Goal: Task Accomplishment & Management: Manage account settings

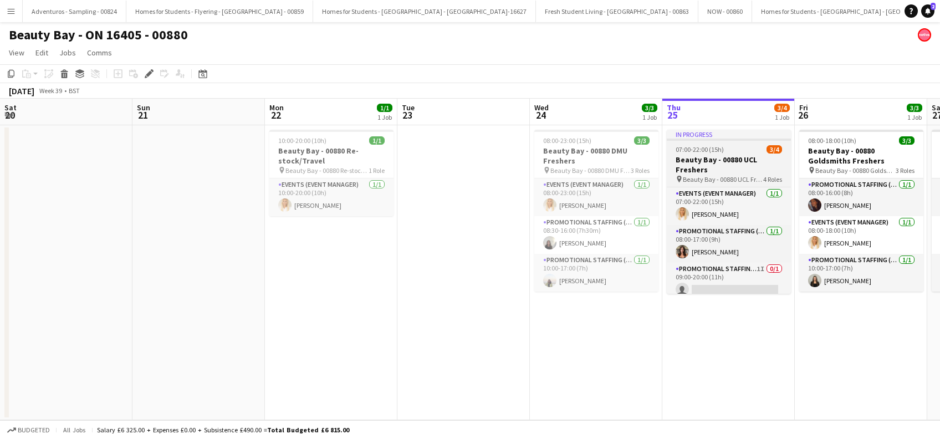
scroll to position [0, 381]
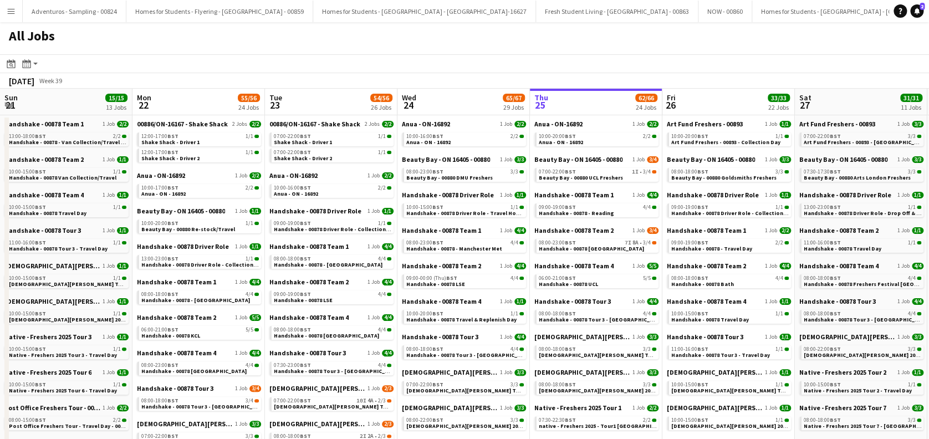
scroll to position [0, 265]
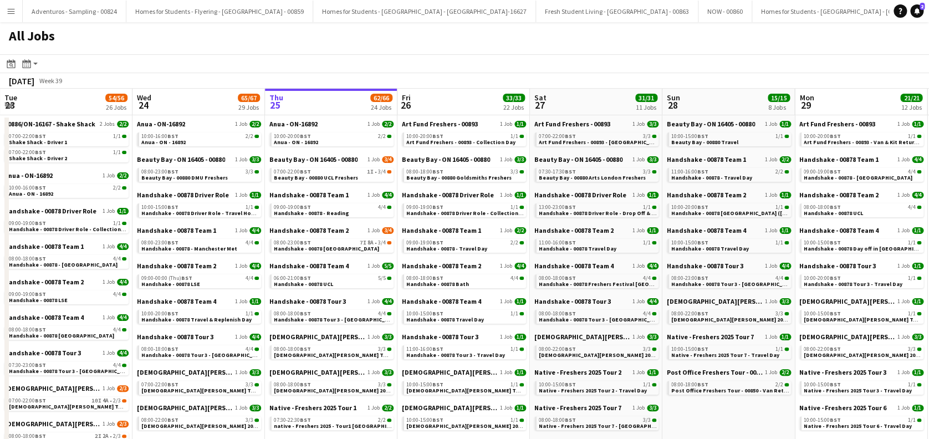
click at [916, 5] on link "Notifications 2" at bounding box center [916, 10] width 13 height 13
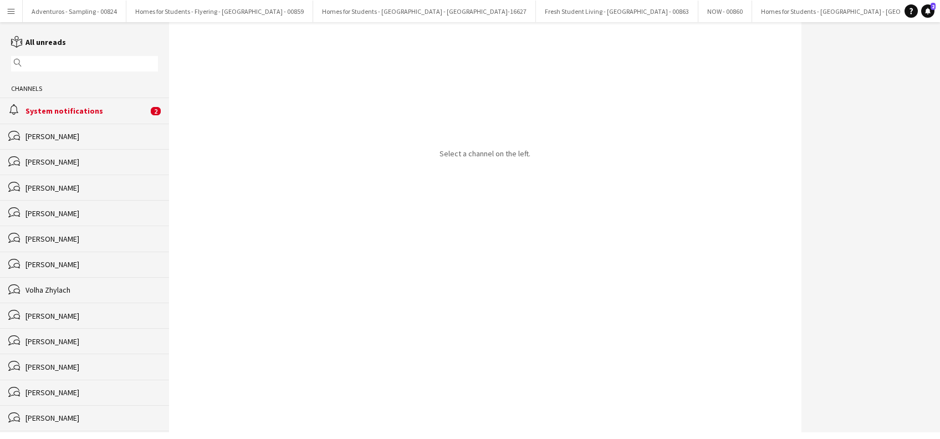
click at [88, 115] on div "System notifications" at bounding box center [87, 111] width 123 height 10
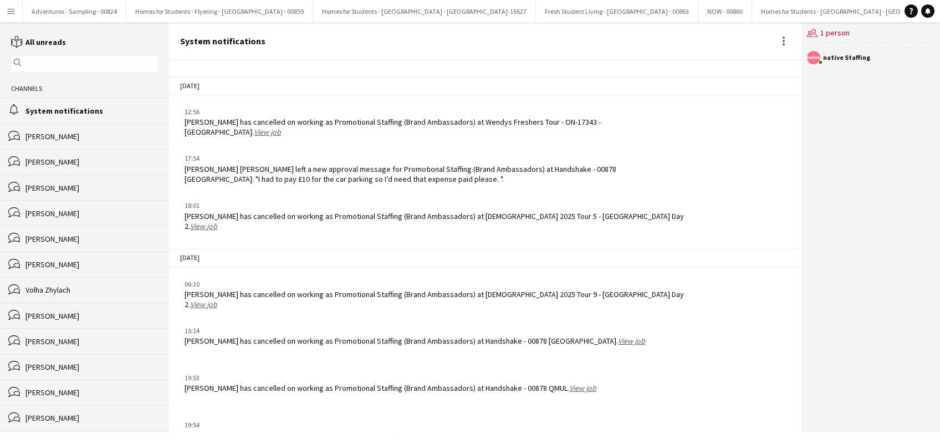
scroll to position [1281, 0]
click at [569, 384] on link "View job" at bounding box center [582, 389] width 27 height 10
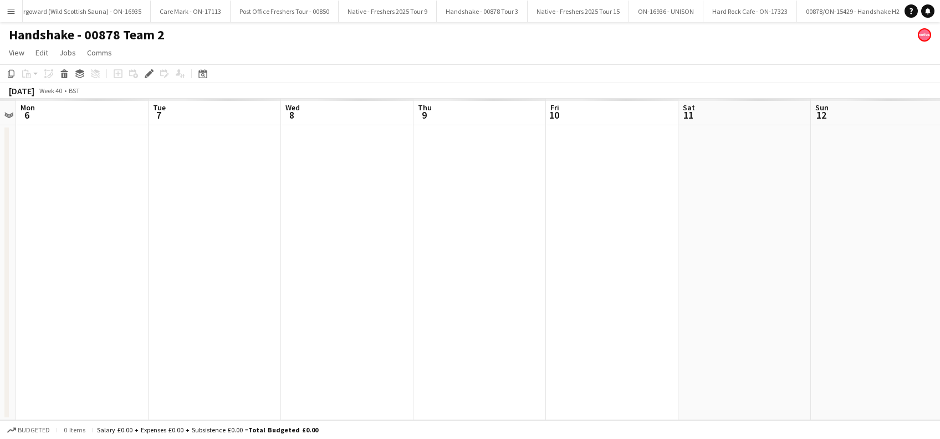
scroll to position [0, 5322]
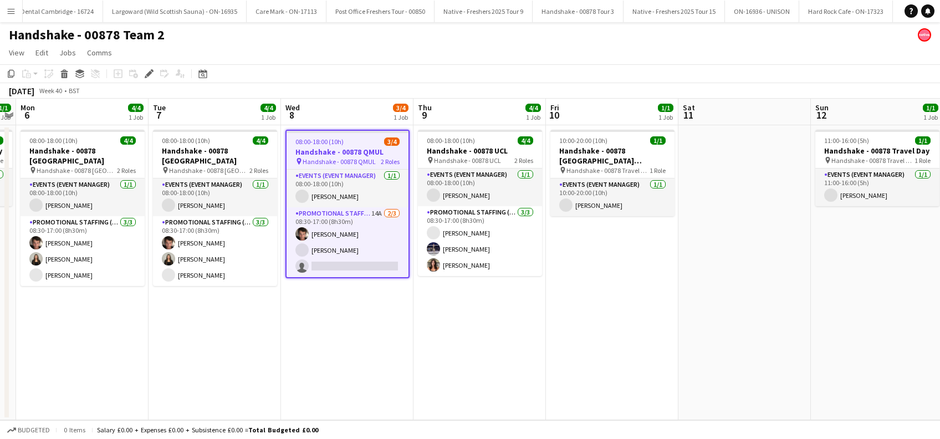
scroll to position [0, 5322]
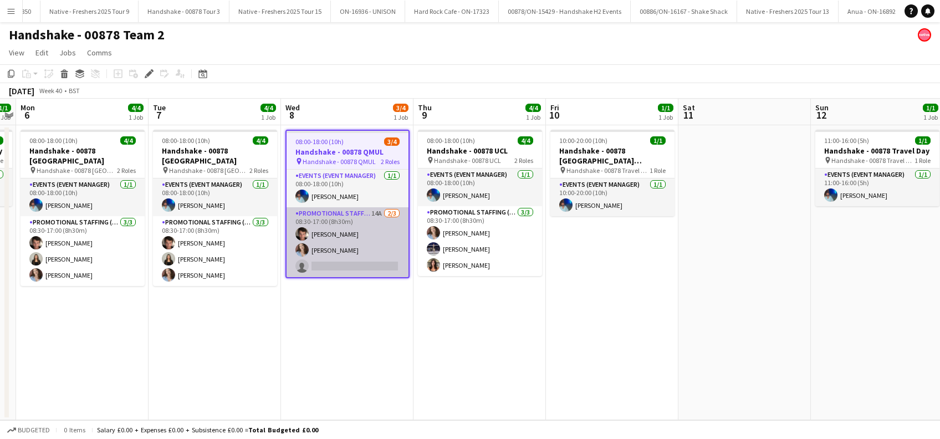
click at [340, 258] on app-card-role "Promotional Staffing (Brand Ambassadors) 14A 2/3 08:30-17:00 (8h30m) Sebastian …" at bounding box center [348, 242] width 122 height 70
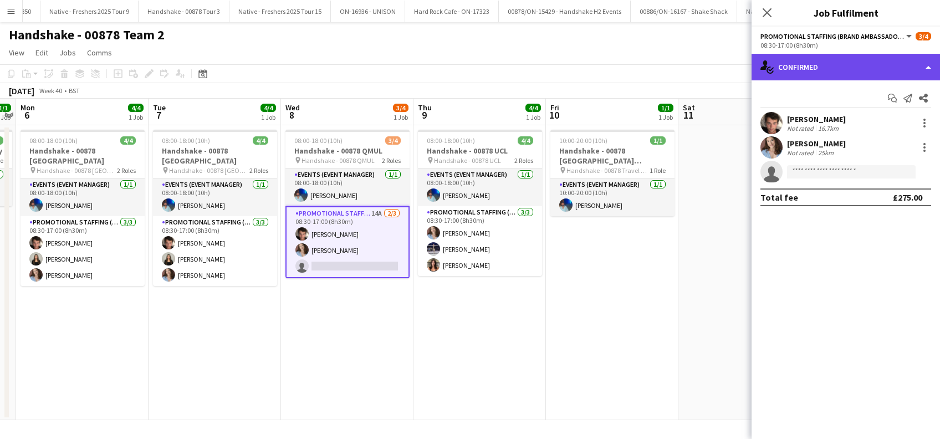
click at [812, 66] on div "single-neutral-actions-check-2 Confirmed" at bounding box center [846, 67] width 189 height 27
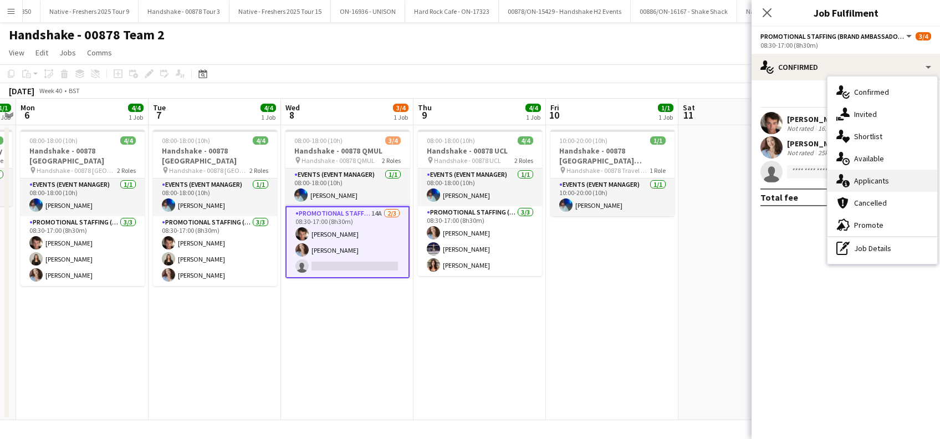
click at [865, 182] on span "Applicants" at bounding box center [871, 181] width 35 height 10
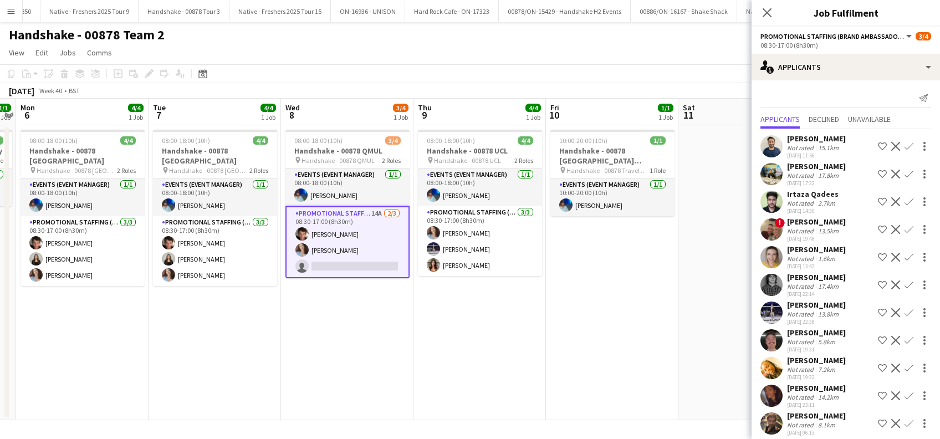
scroll to position [63, 0]
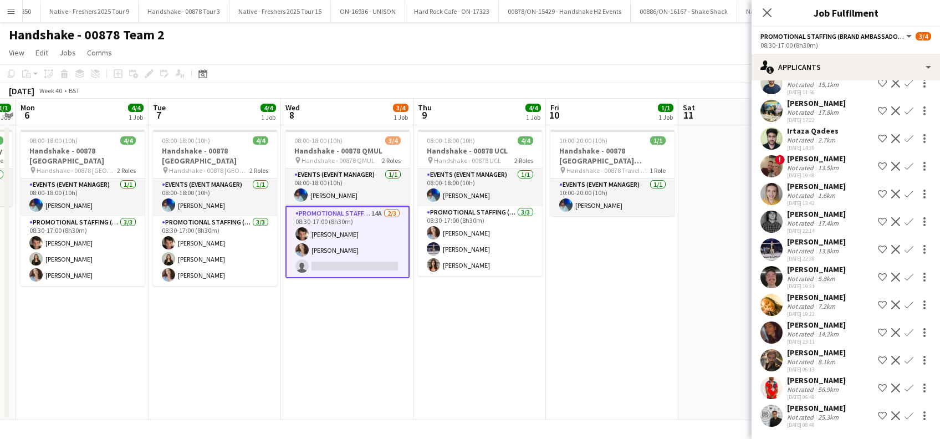
click at [905, 193] on app-icon "Confirm" at bounding box center [909, 194] width 9 height 9
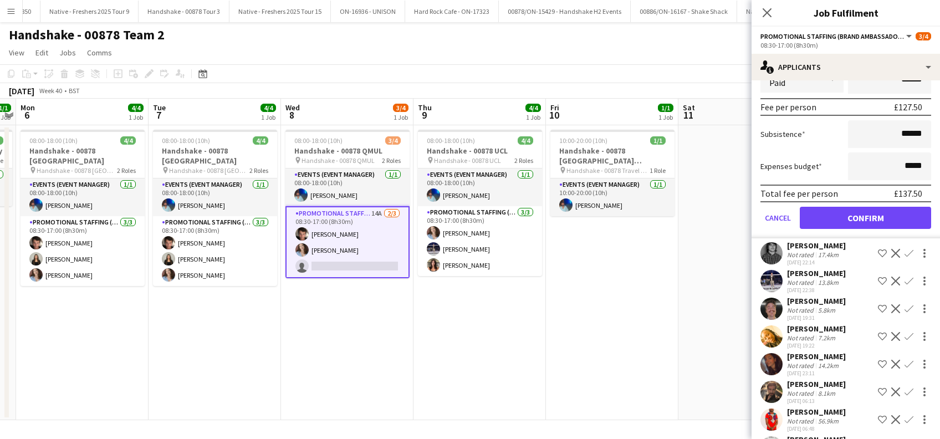
scroll to position [285, 0]
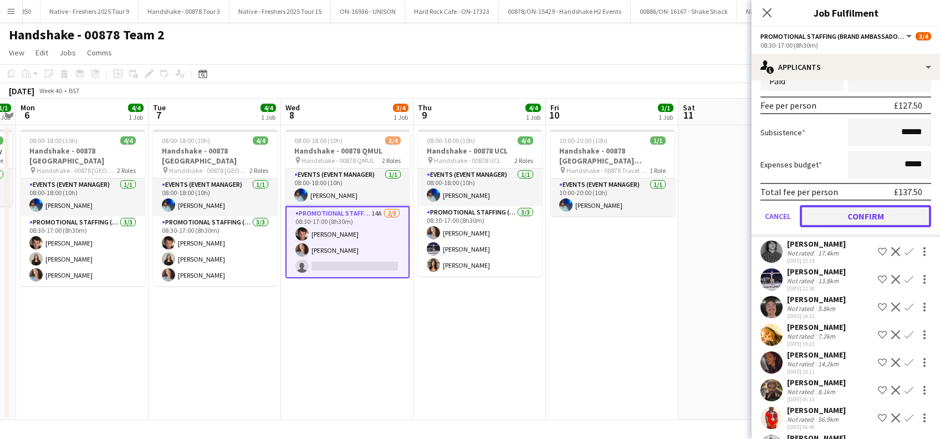
click at [841, 213] on button "Confirm" at bounding box center [865, 216] width 131 height 22
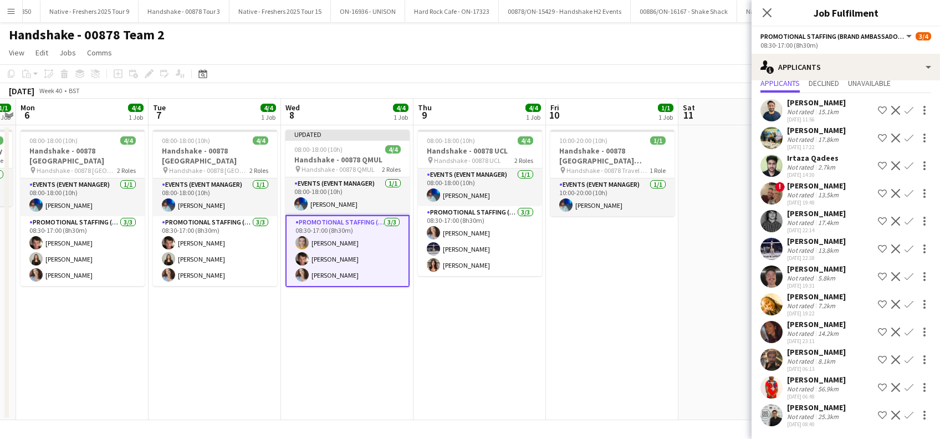
scroll to position [7, 0]
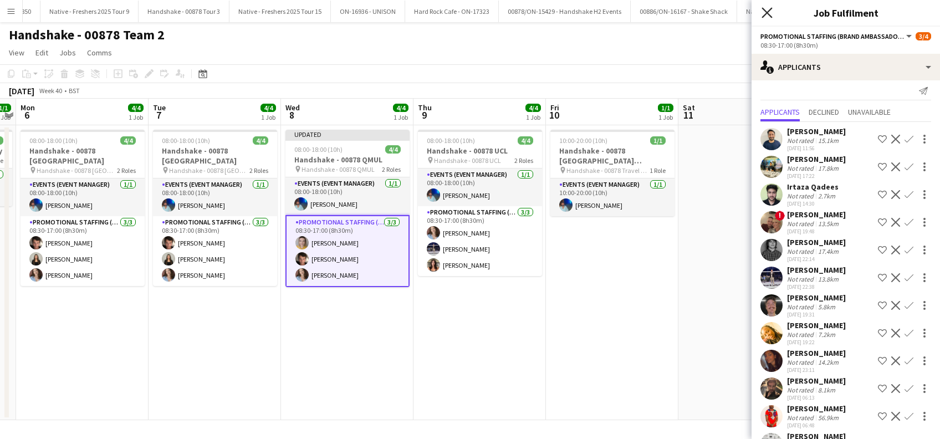
click at [771, 9] on icon at bounding box center [767, 12] width 11 height 11
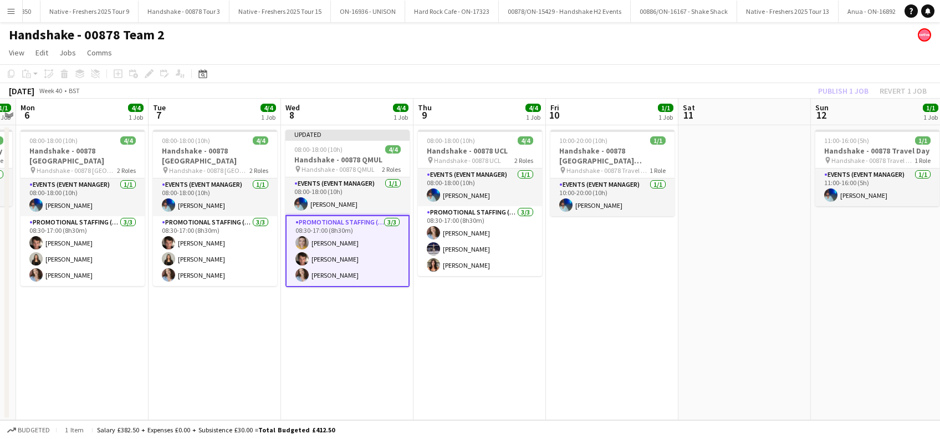
drag, startPoint x: 625, startPoint y: 289, endPoint x: 798, endPoint y: 162, distance: 214.6
click at [627, 288] on app-date-cell "10:00-20:00 (10h) 1/1 Handshake - 00878 Restock (Southend) pin Handshake - 0087…" at bounding box center [612, 272] width 133 height 295
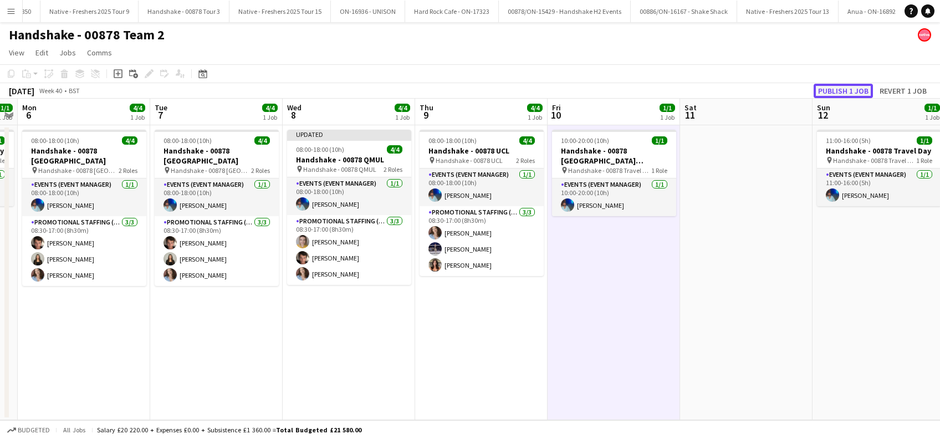
click at [856, 89] on button "Publish 1 job" at bounding box center [843, 91] width 59 height 14
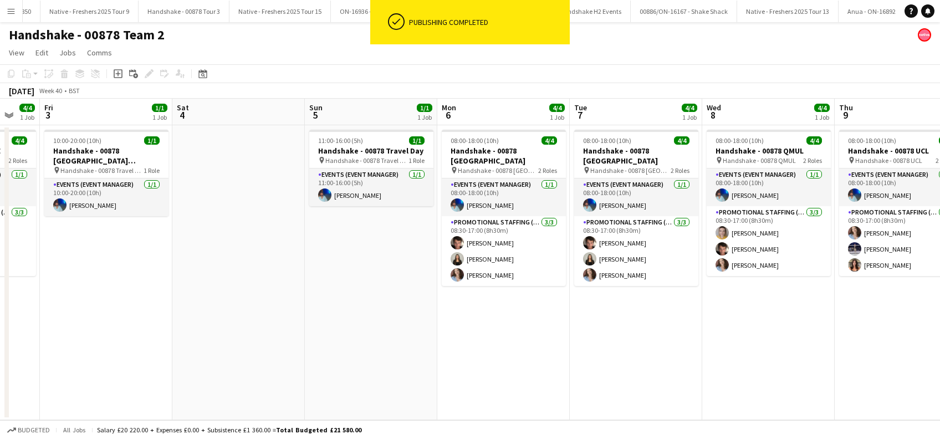
scroll to position [0, 333]
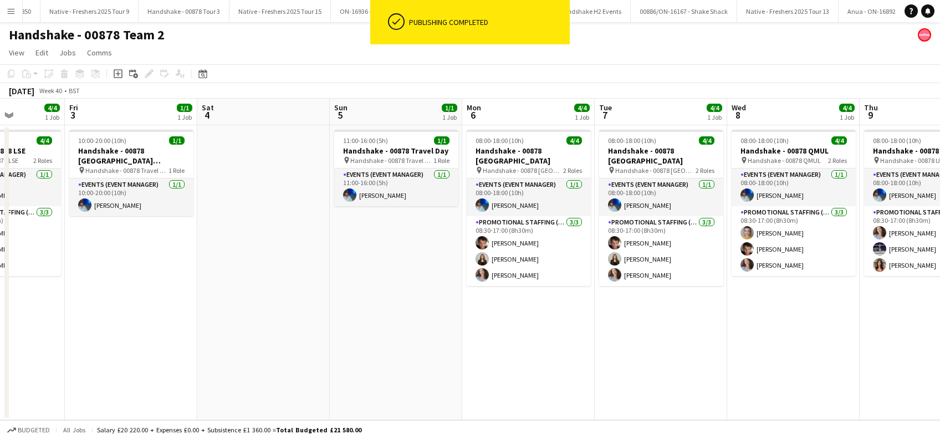
drag, startPoint x: 292, startPoint y: 366, endPoint x: 736, endPoint y: 360, distance: 444.7
click at [736, 360] on app-calendar-viewport "Tue 30 4/4 1 Job Wed 1 4/4 1 Job Thu 2 4/4 1 Job Fri 3 1/1 1 Job Sat 4 Sun 5 1/…" at bounding box center [470, 260] width 940 height 322
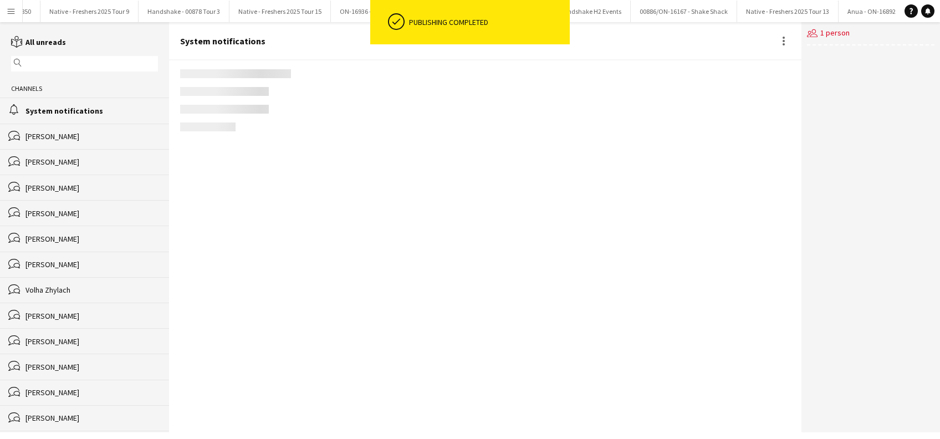
scroll to position [1282, 0]
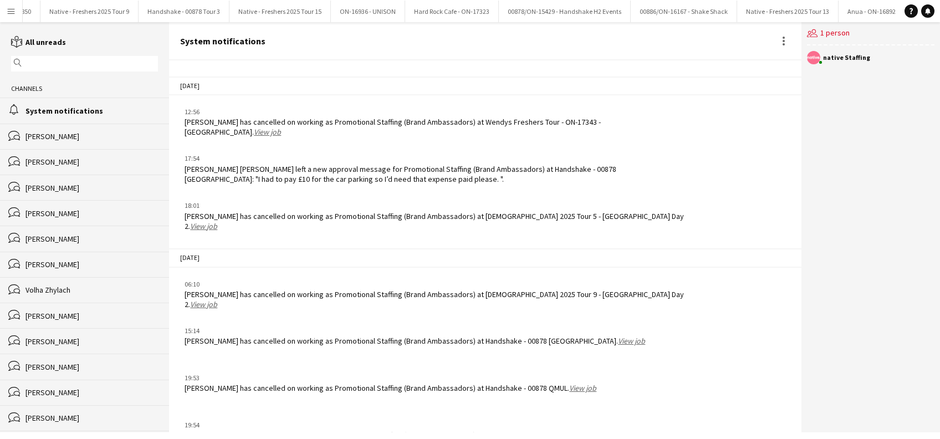
click at [674, 430] on link "View job" at bounding box center [669, 435] width 27 height 10
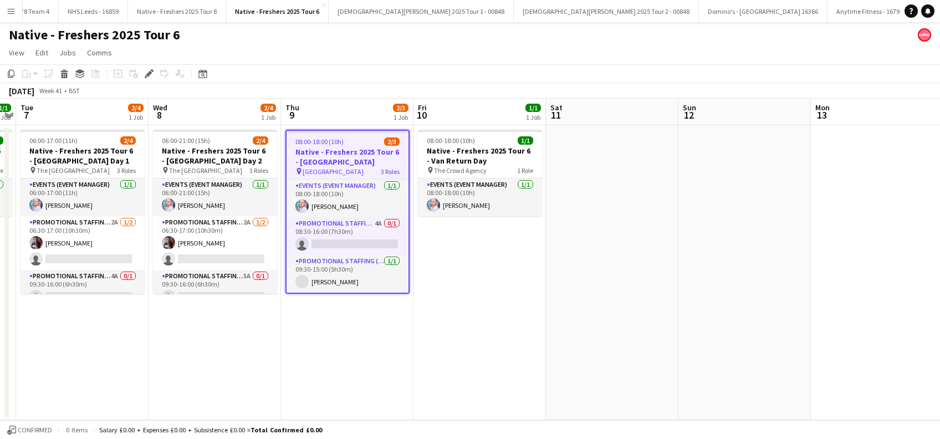
scroll to position [0, 3338]
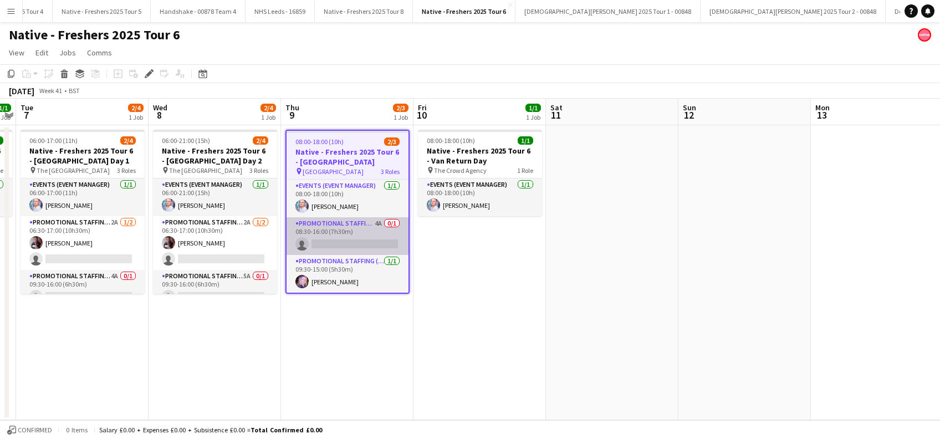
click at [362, 245] on app-card-role "Promotional Staffing (Brand Ambassadors) 4A 0/1 08:30-16:00 (7h30m) single-neut…" at bounding box center [348, 236] width 122 height 38
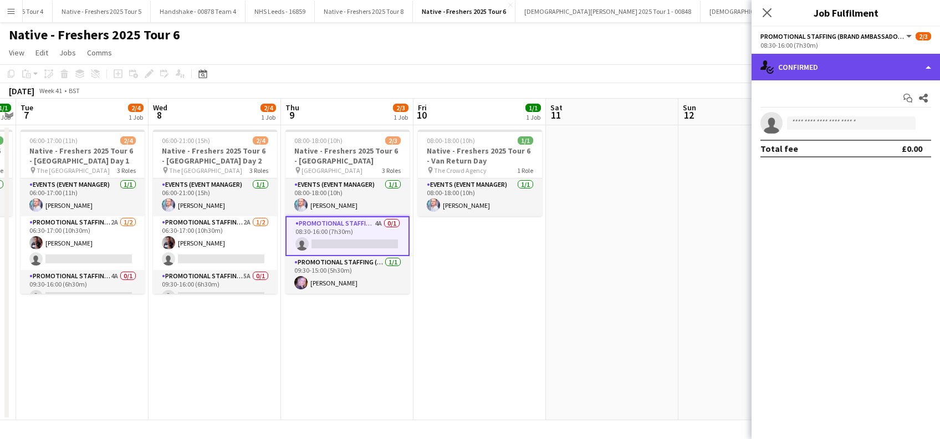
click at [827, 65] on div "single-neutral-actions-check-2 Confirmed" at bounding box center [846, 67] width 189 height 27
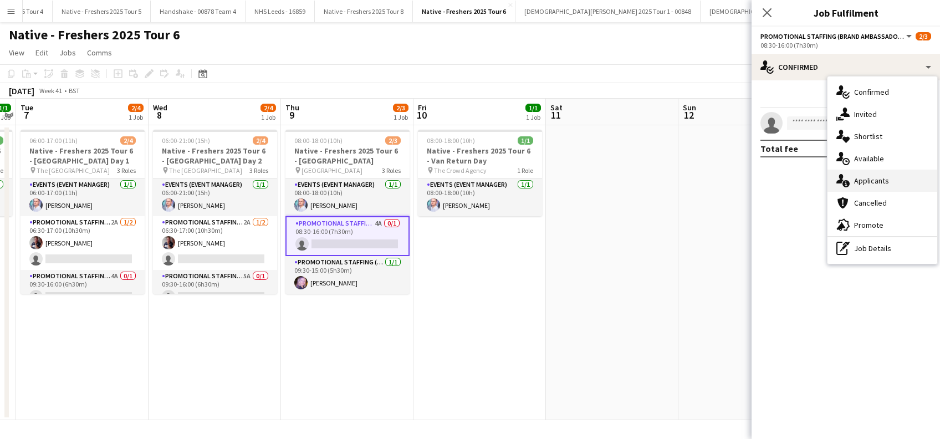
click at [876, 187] on div "single-neutral-actions-information Applicants" at bounding box center [883, 181] width 110 height 22
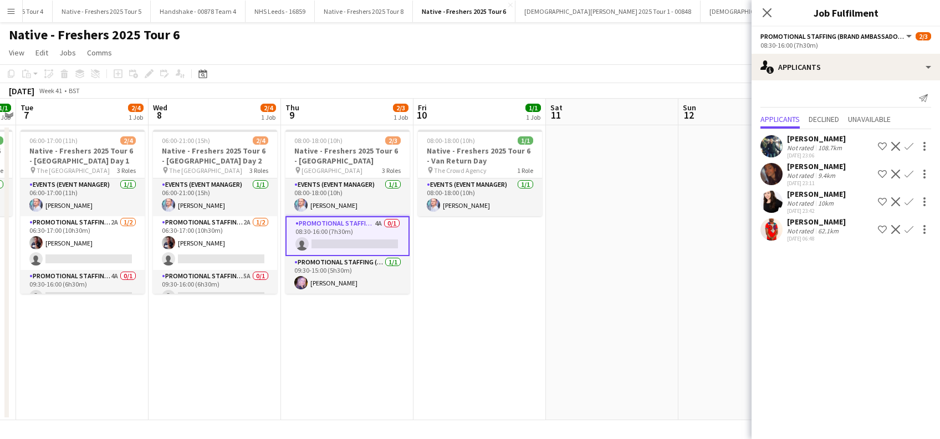
click at [911, 173] on app-icon "Confirm" at bounding box center [909, 174] width 9 height 9
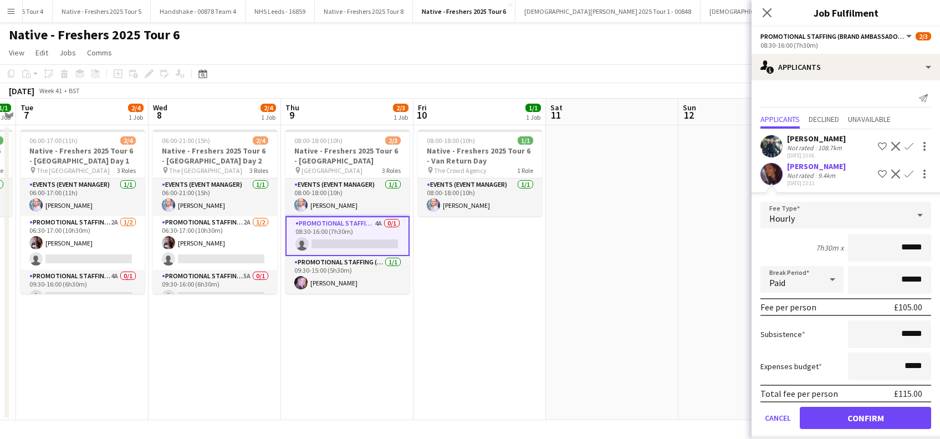
scroll to position [64, 0]
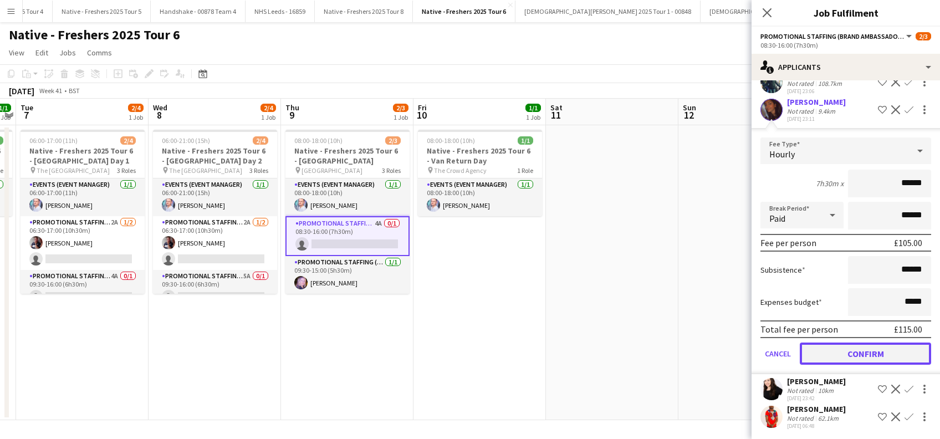
click at [844, 350] on button "Confirm" at bounding box center [865, 354] width 131 height 22
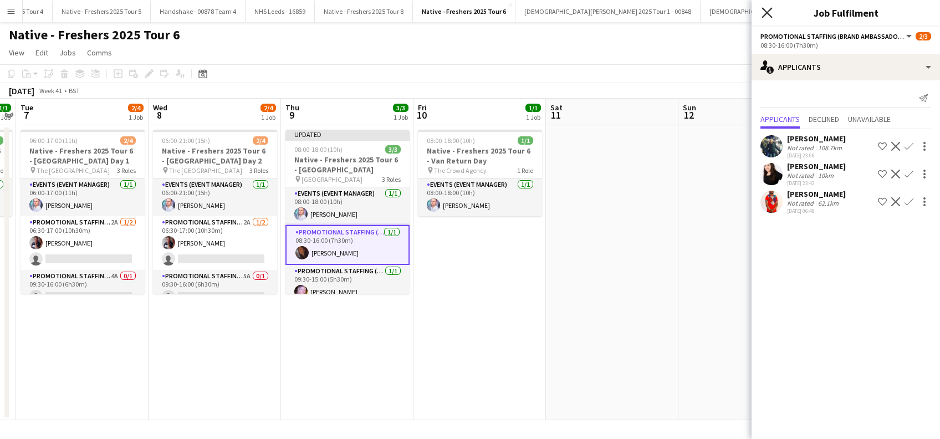
click at [770, 10] on icon at bounding box center [767, 12] width 11 height 11
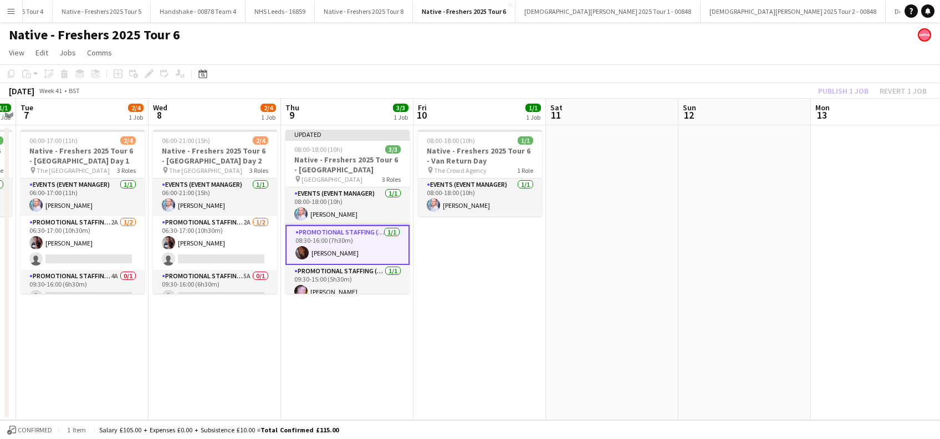
drag, startPoint x: 693, startPoint y: 215, endPoint x: 754, endPoint y: 181, distance: 70.0
click at [693, 216] on app-date-cell at bounding box center [745, 272] width 133 height 295
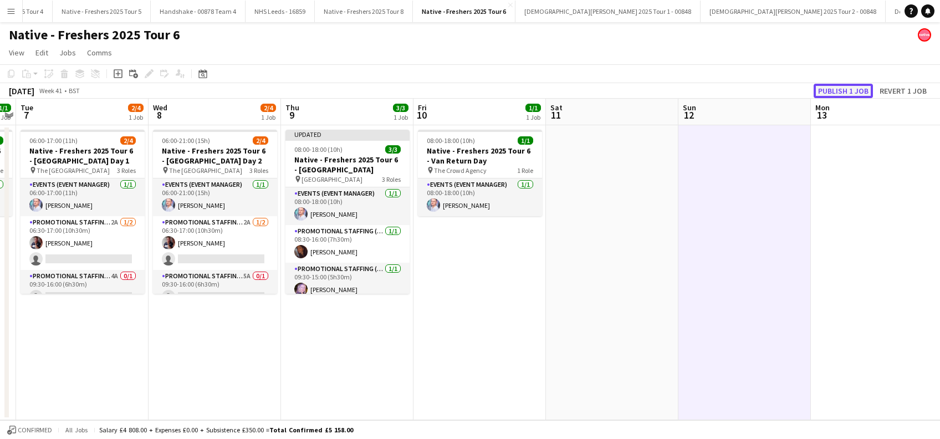
click at [834, 84] on button "Publish 1 job" at bounding box center [843, 91] width 59 height 14
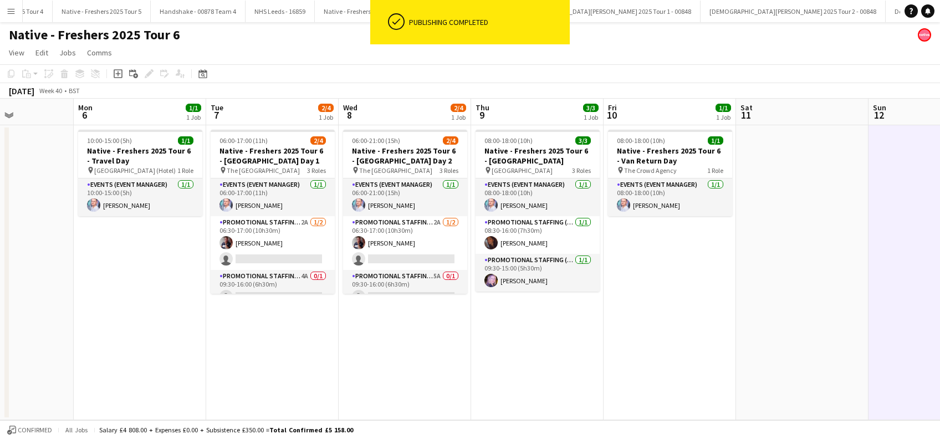
drag, startPoint x: 511, startPoint y: 349, endPoint x: 699, endPoint y: 358, distance: 188.2
click at [699, 358] on app-calendar-viewport "Fri 3 1/1 1 Job Sat 4 2/2 1 Job Sun 5 Mon 6 1/1 1 Job Tue 7 2/4 1 Job Wed 8 2/4…" at bounding box center [470, 260] width 940 height 322
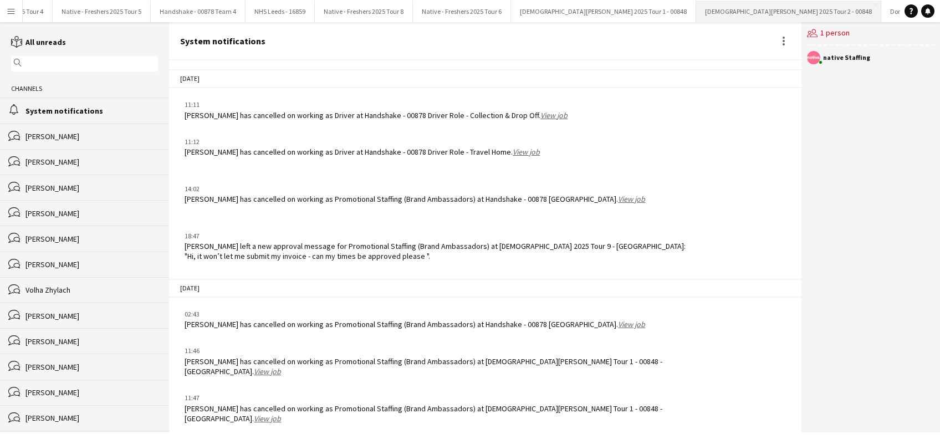
scroll to position [1282, 0]
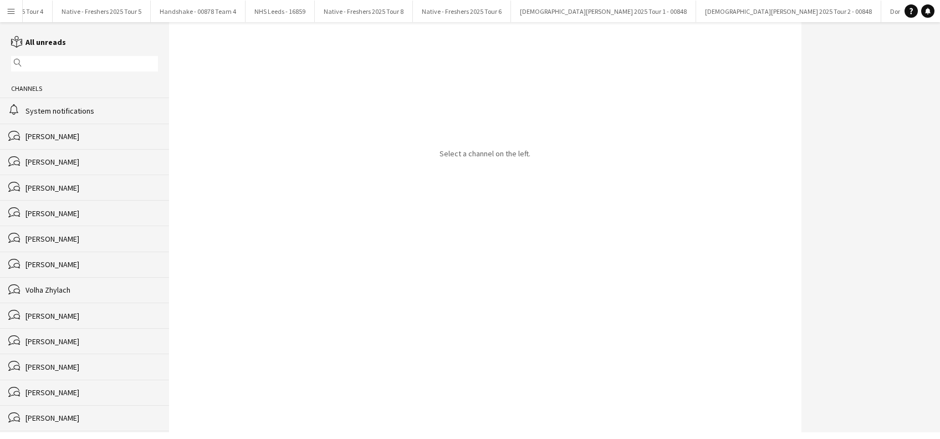
click at [9, 17] on button "Menu" at bounding box center [11, 11] width 22 height 22
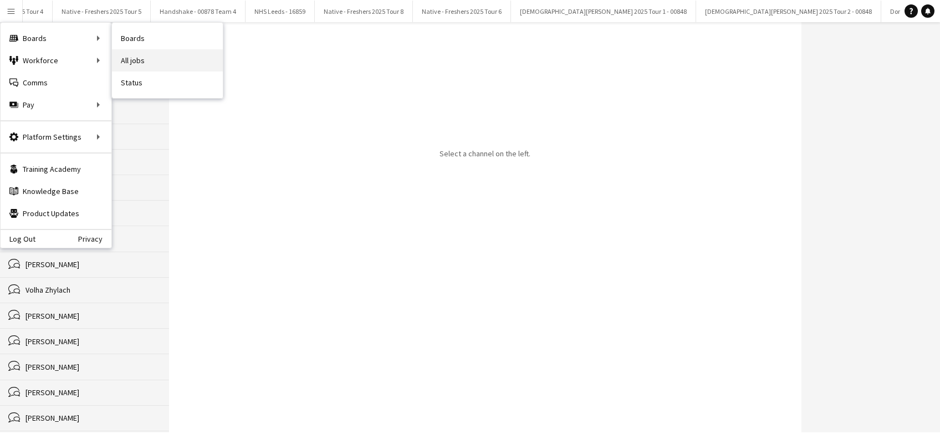
click at [130, 60] on link "All jobs" at bounding box center [167, 60] width 111 height 22
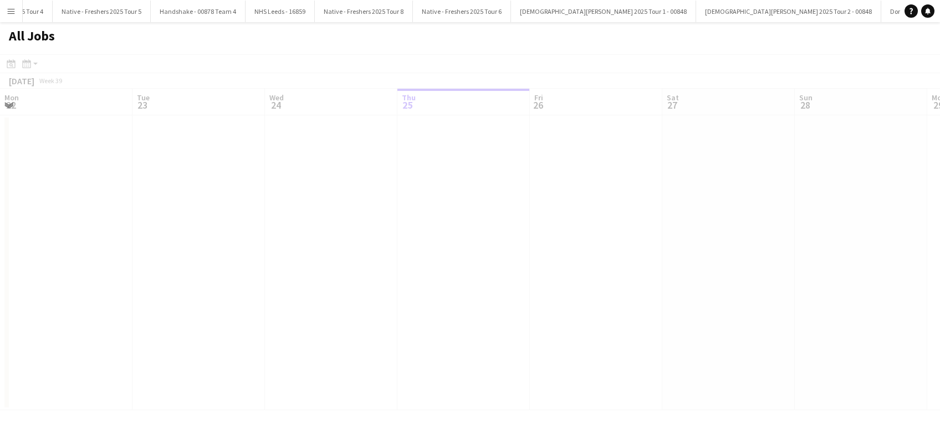
scroll to position [0, 265]
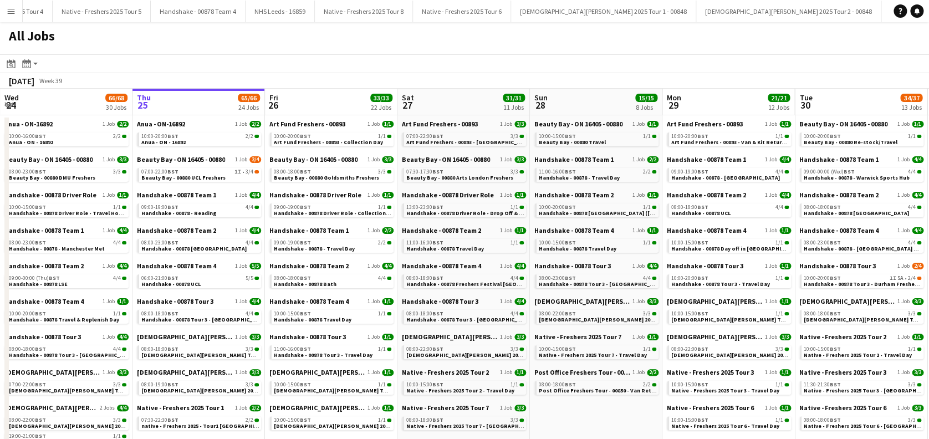
click at [12, 16] on button "Menu" at bounding box center [11, 11] width 22 height 22
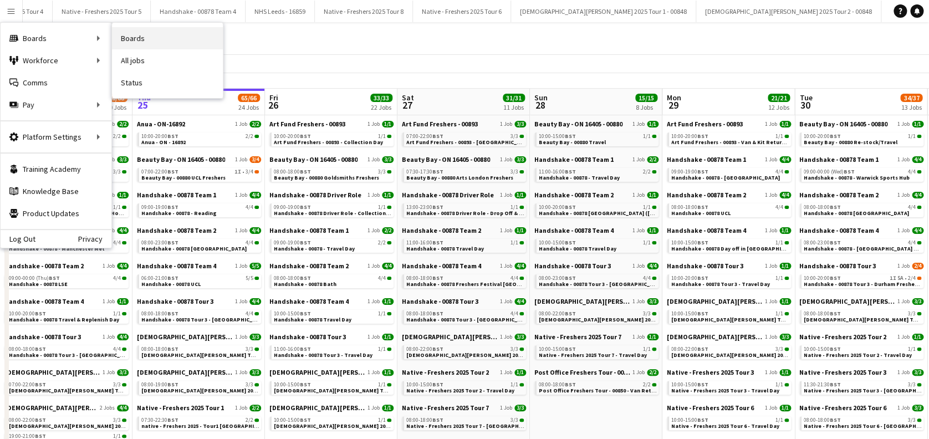
click at [169, 38] on link "Boards" at bounding box center [167, 38] width 111 height 22
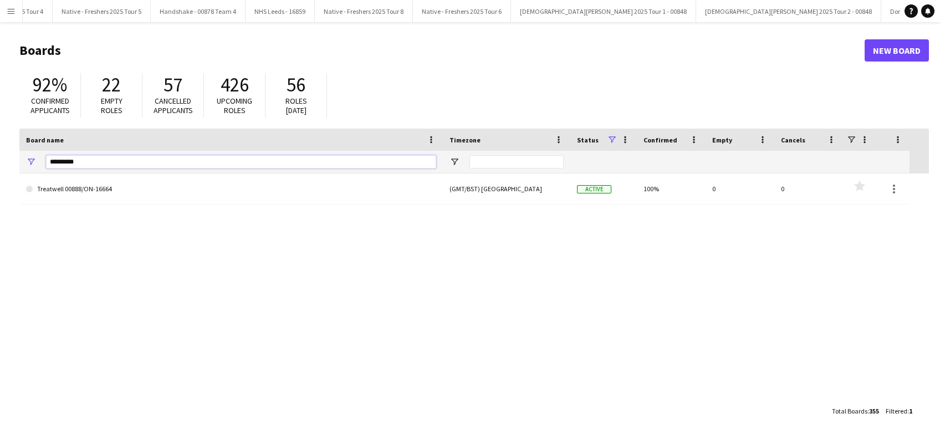
click at [99, 156] on input "*********" at bounding box center [241, 161] width 390 height 13
type input "*"
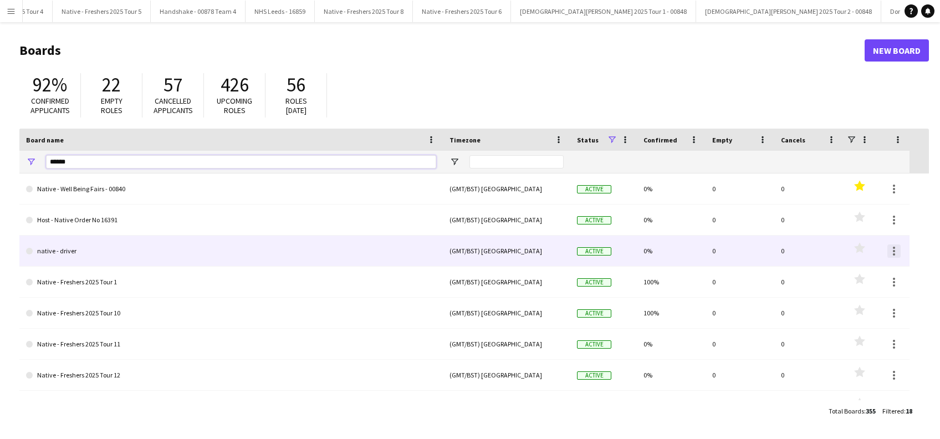
type input "******"
click at [892, 248] on div at bounding box center [894, 251] width 13 height 13
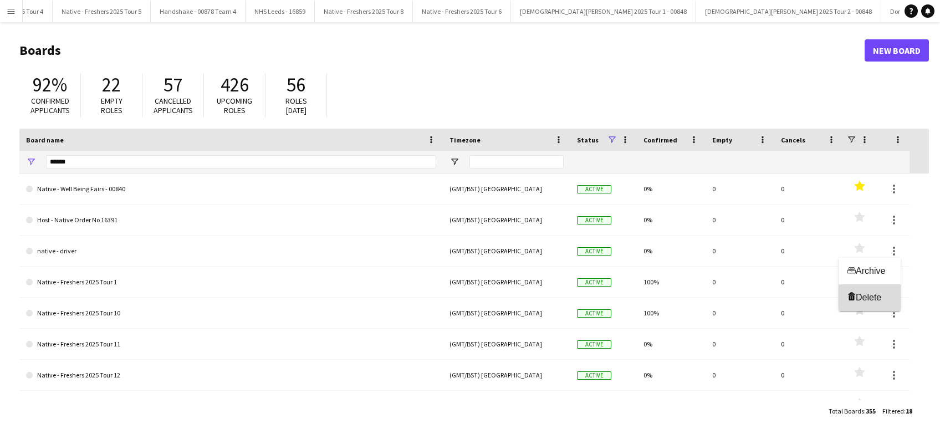
click at [878, 292] on span "Delete Delete" at bounding box center [870, 297] width 44 height 11
click at [11, 9] on app-icon "Menu" at bounding box center [11, 11] width 9 height 9
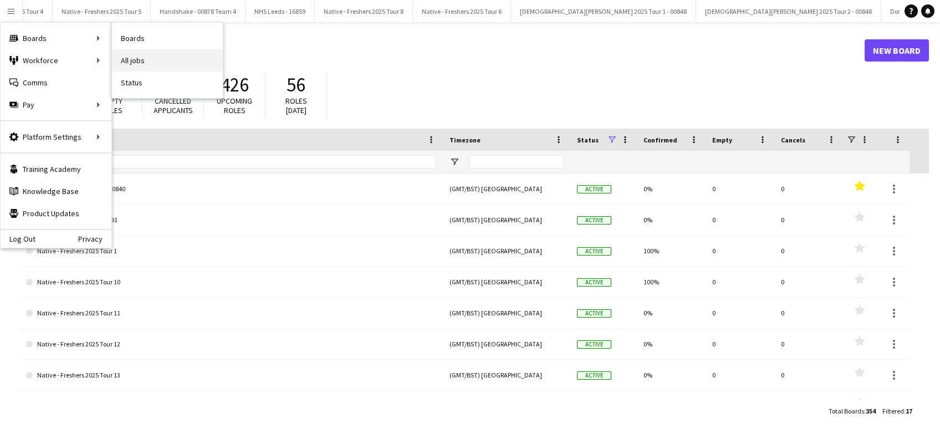
click at [151, 64] on link "All jobs" at bounding box center [167, 60] width 111 height 22
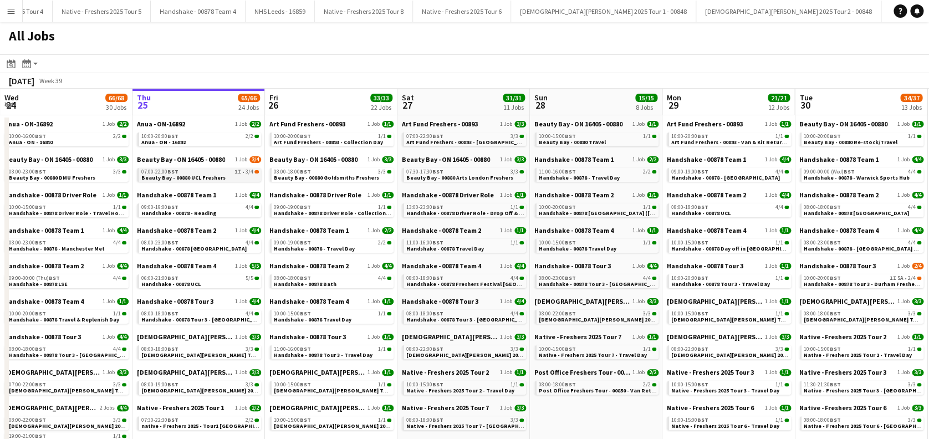
click at [219, 176] on span "Beauty Bay - 00880 UCL Freshers" at bounding box center [183, 177] width 84 height 7
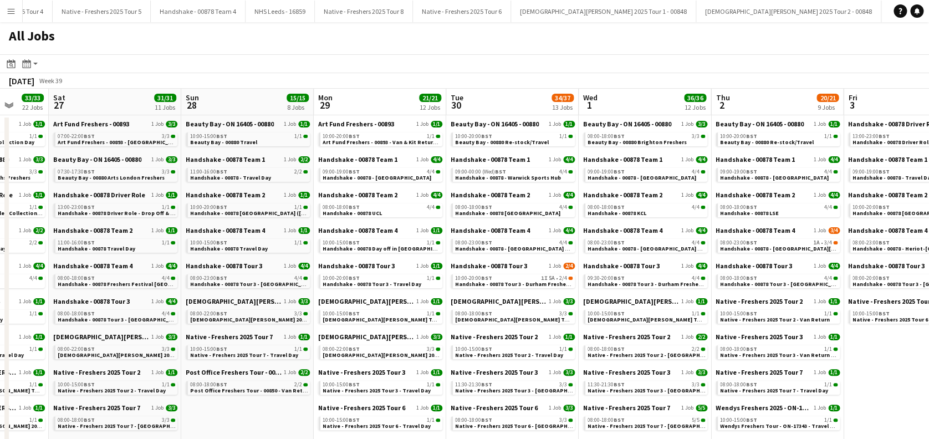
scroll to position [0, 386]
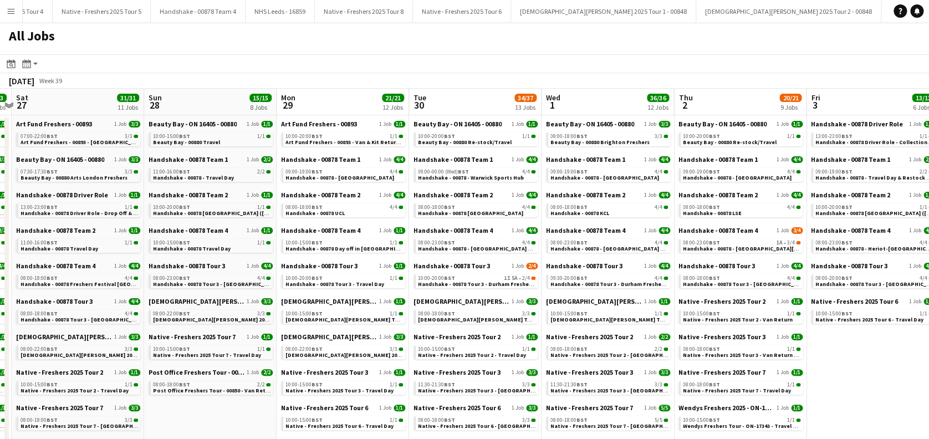
drag, startPoint x: 683, startPoint y: 318, endPoint x: 329, endPoint y: 324, distance: 354.4
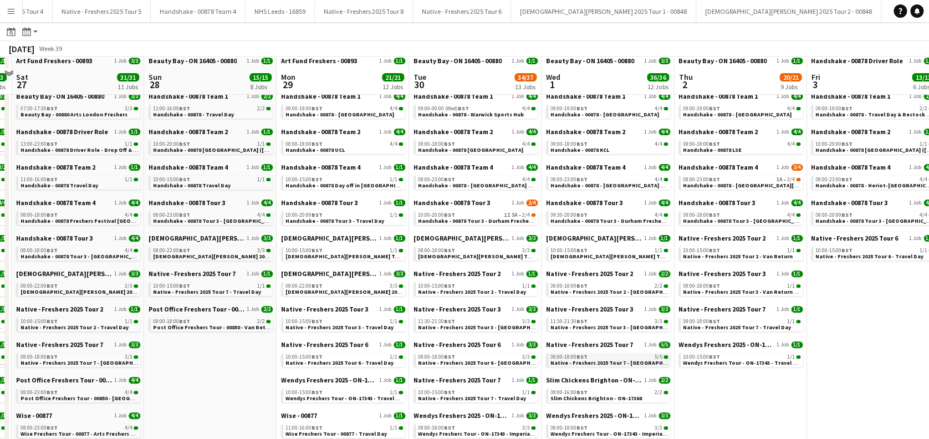
scroll to position [0, 0]
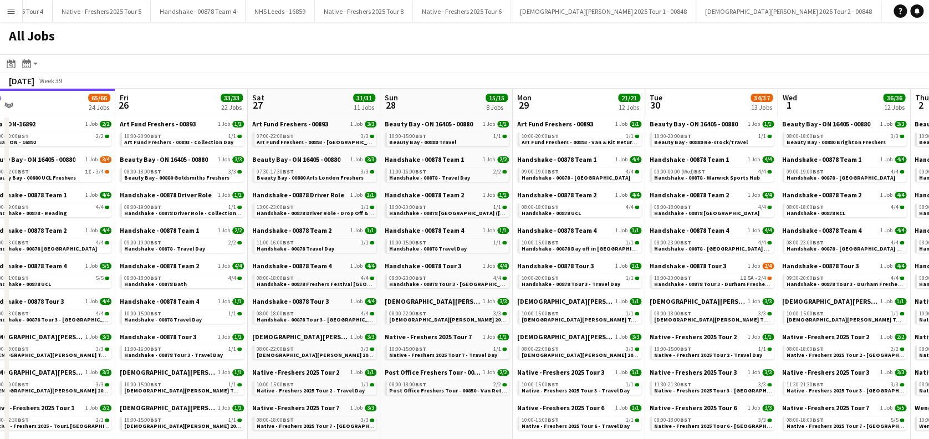
drag, startPoint x: 286, startPoint y: 308, endPoint x: 655, endPoint y: 308, distance: 368.7
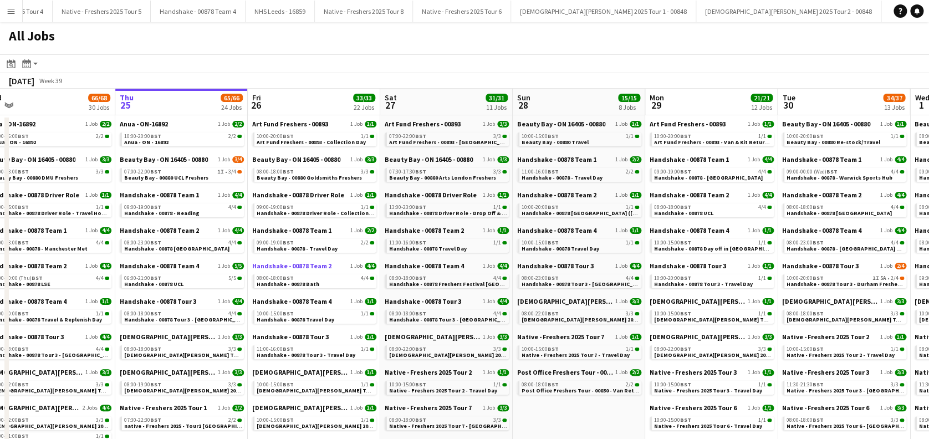
scroll to position [0, 281]
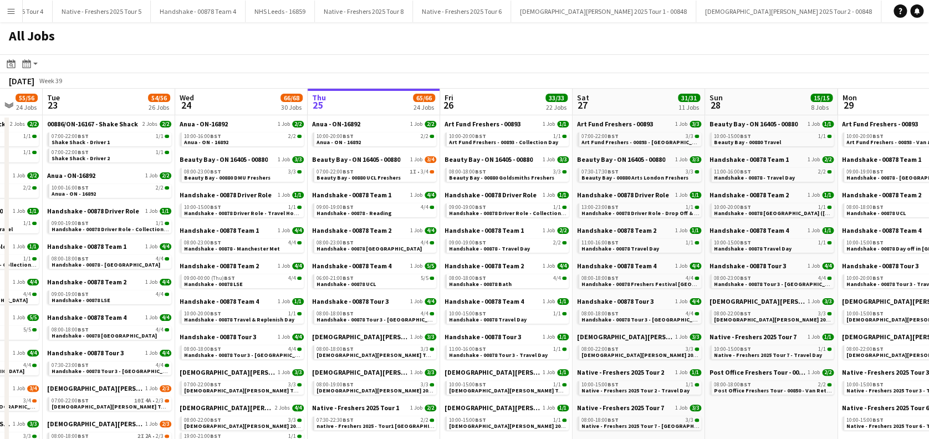
drag, startPoint x: 187, startPoint y: 324, endPoint x: 395, endPoint y: 329, distance: 208.6
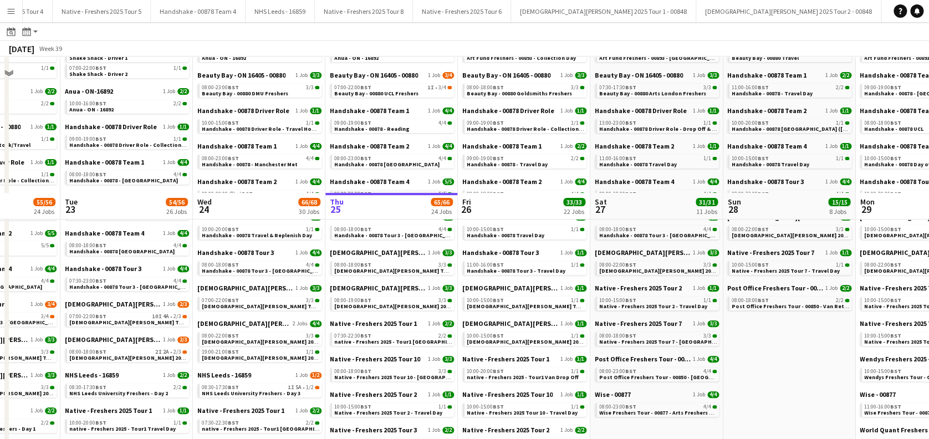
scroll to position [0, 0]
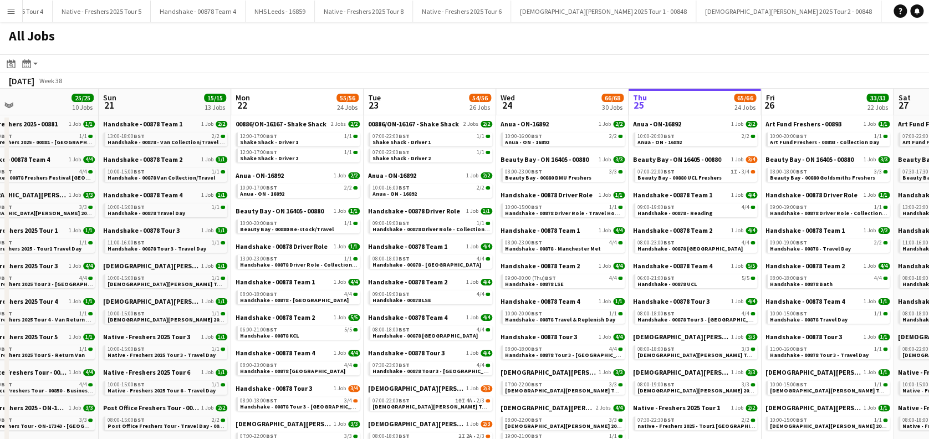
scroll to position [0, 268]
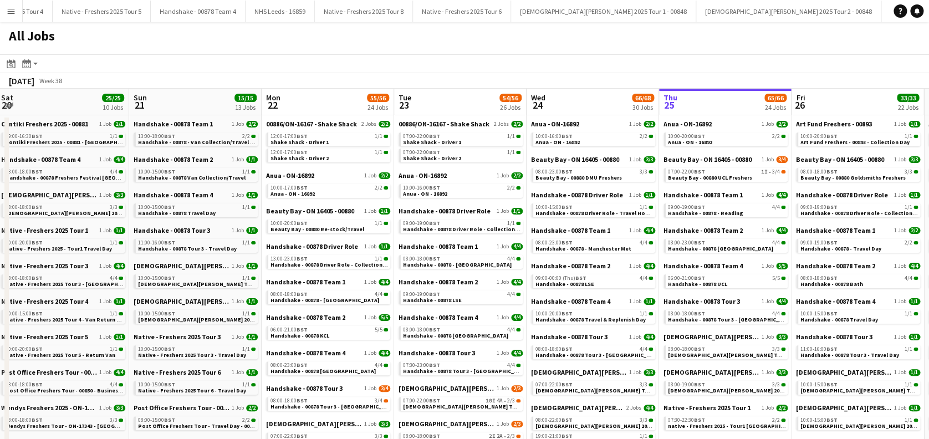
drag, startPoint x: 223, startPoint y: 279, endPoint x: 386, endPoint y: 278, distance: 163.0
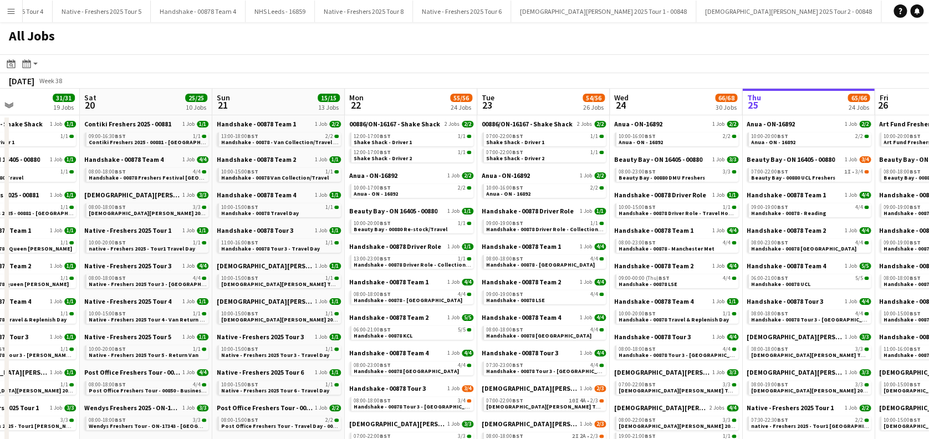
drag, startPoint x: 271, startPoint y: 295, endPoint x: 487, endPoint y: 297, distance: 216.8
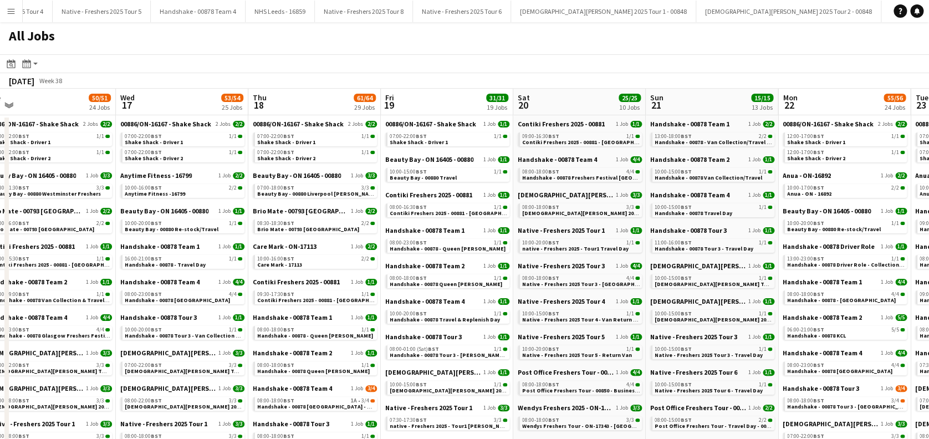
drag, startPoint x: 255, startPoint y: 307, endPoint x: 390, endPoint y: 306, distance: 135.9
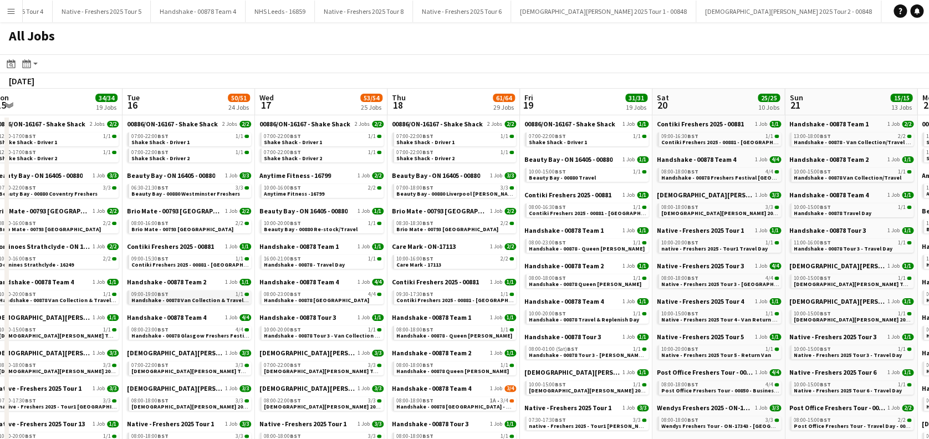
scroll to position [0, 342]
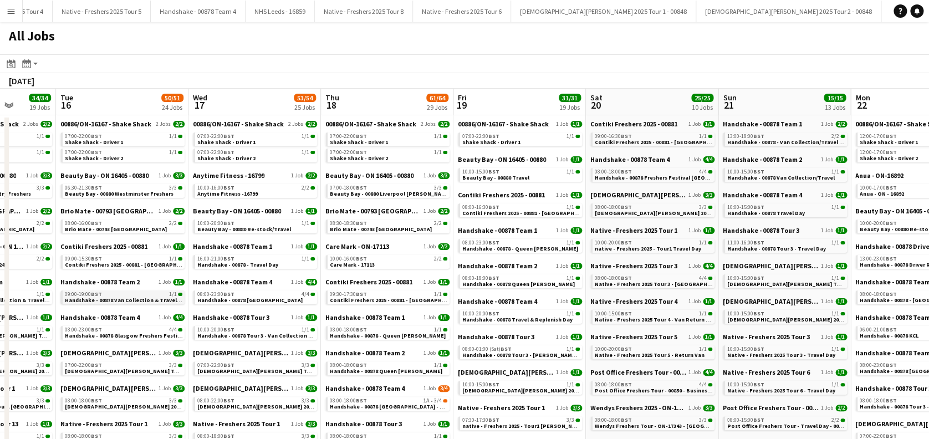
drag, startPoint x: 348, startPoint y: 298, endPoint x: 435, endPoint y: 298, distance: 86.5
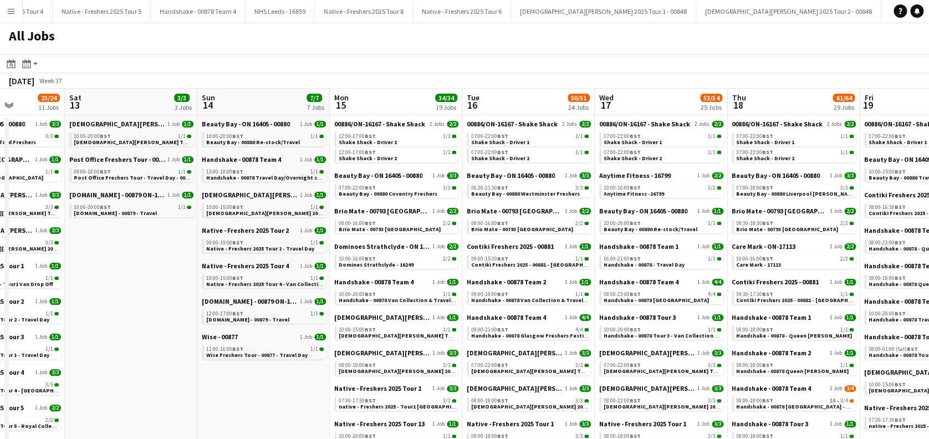
drag, startPoint x: 311, startPoint y: 316, endPoint x: 422, endPoint y: 314, distance: 111.5
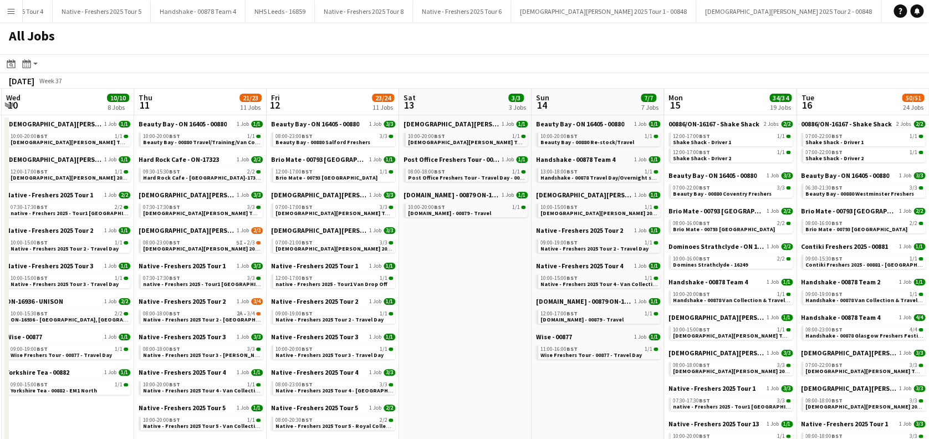
drag, startPoint x: 311, startPoint y: 314, endPoint x: 436, endPoint y: 313, distance: 125.9
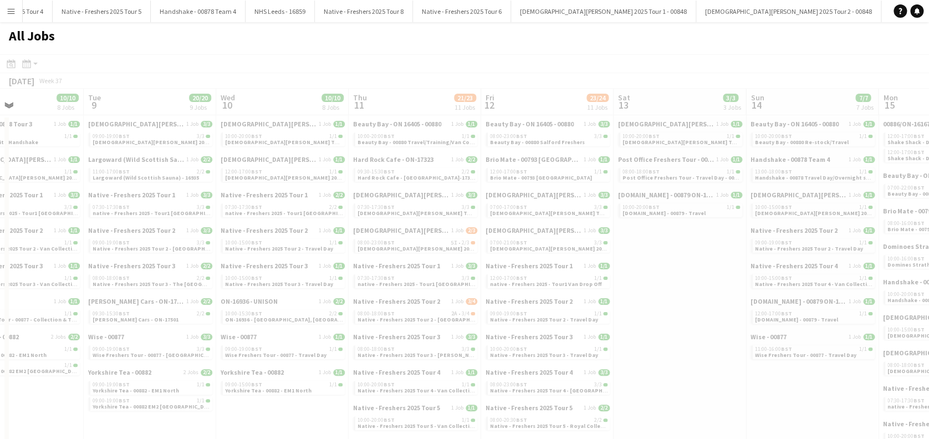
drag, startPoint x: 333, startPoint y: 314, endPoint x: 452, endPoint y: 310, distance: 119.3
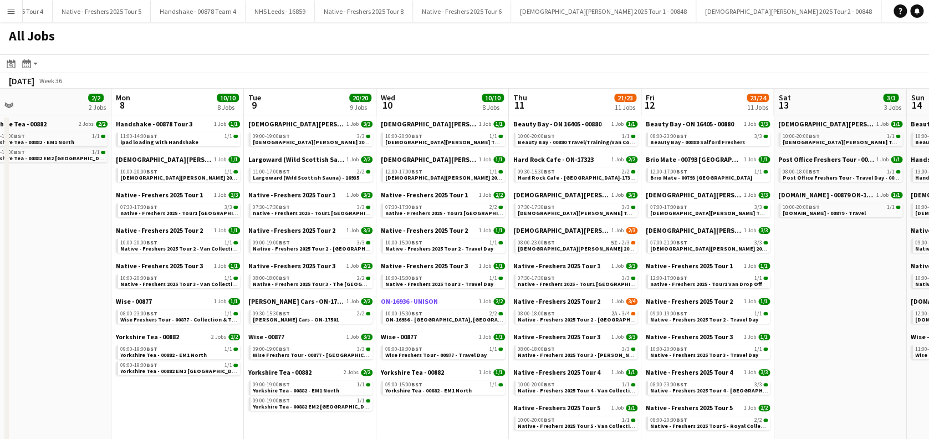
drag, startPoint x: 243, startPoint y: 309, endPoint x: 403, endPoint y: 297, distance: 160.7
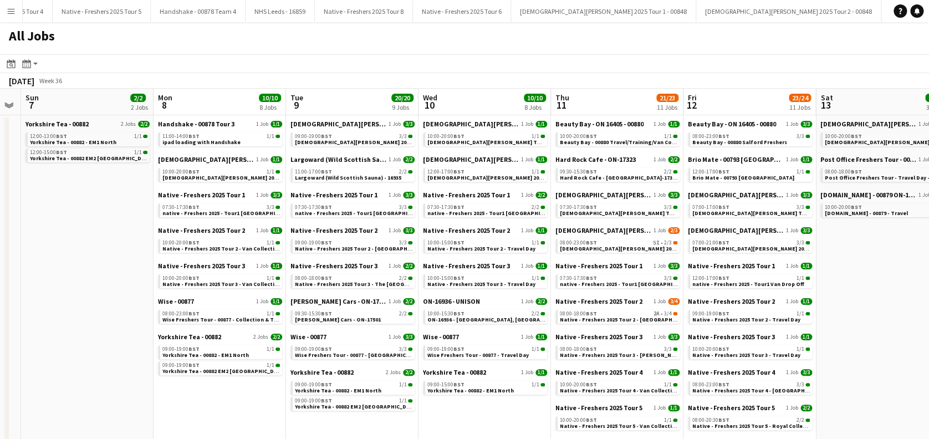
drag, startPoint x: 302, startPoint y: 288, endPoint x: 422, endPoint y: 284, distance: 120.4
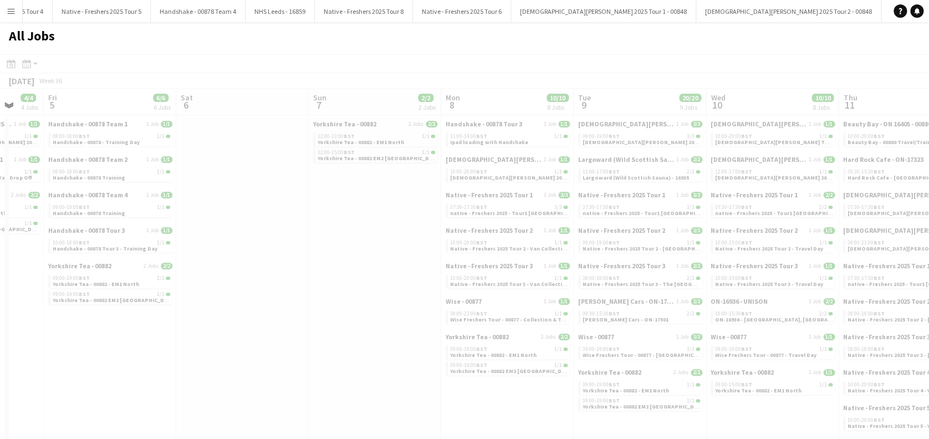
drag, startPoint x: 319, startPoint y: 307, endPoint x: 457, endPoint y: 300, distance: 138.8
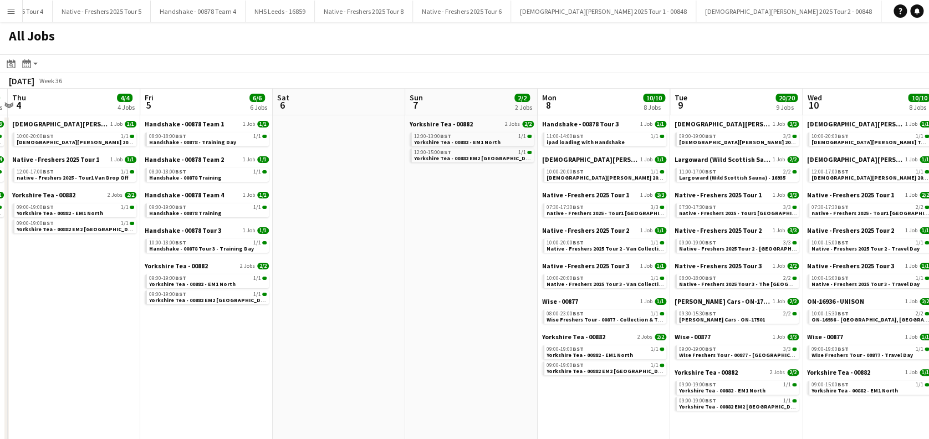
drag, startPoint x: 223, startPoint y: 332, endPoint x: 399, endPoint y: 325, distance: 175.9
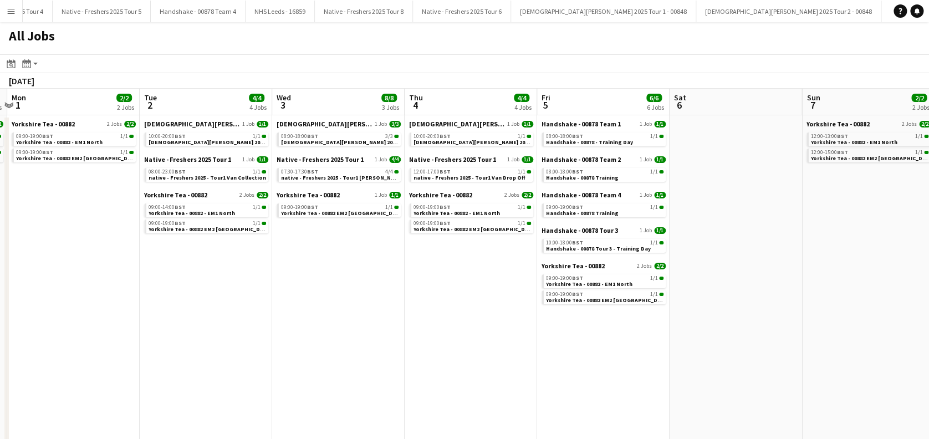
drag, startPoint x: 364, startPoint y: 342, endPoint x: 416, endPoint y: 341, distance: 52.1
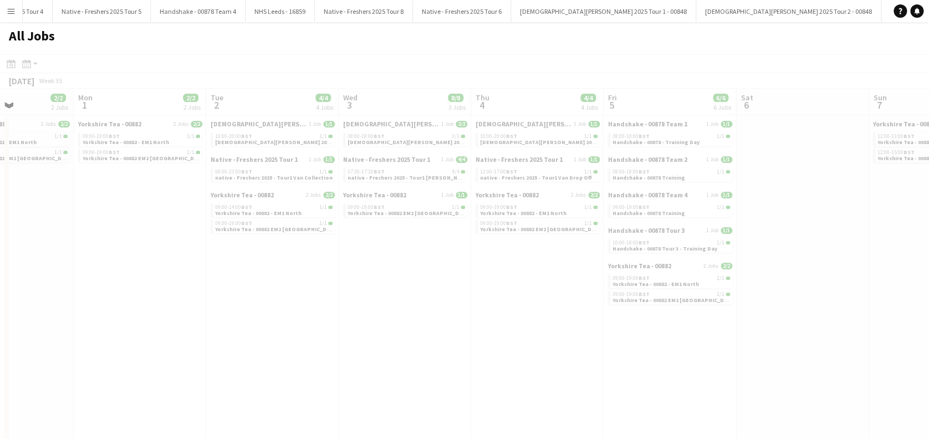
drag, startPoint x: 225, startPoint y: 350, endPoint x: 466, endPoint y: 341, distance: 241.4
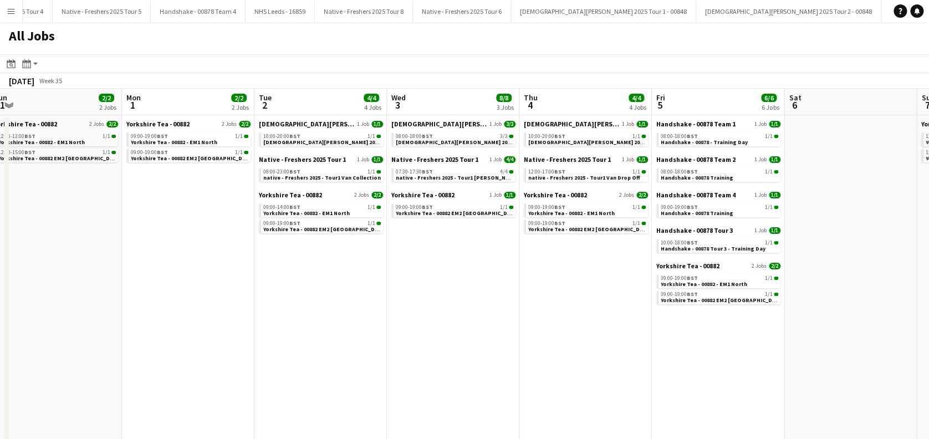
drag, startPoint x: 231, startPoint y: 341, endPoint x: 503, endPoint y: 320, distance: 273.0
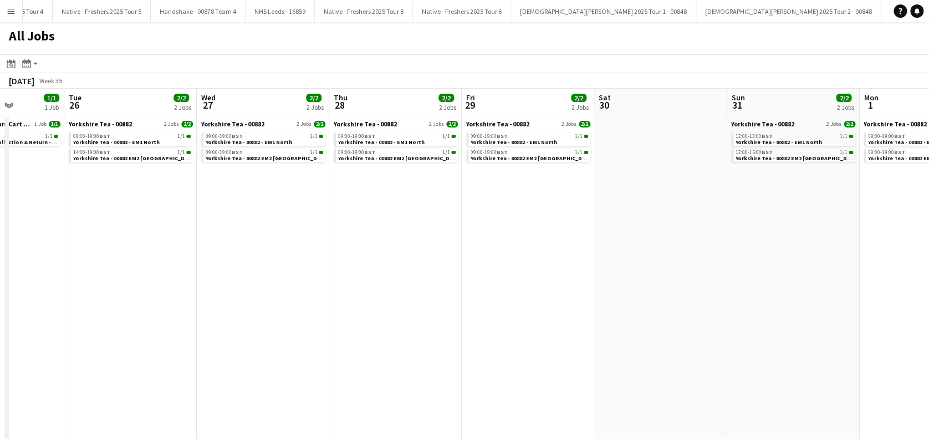
drag, startPoint x: 69, startPoint y: 335, endPoint x: 477, endPoint y: 325, distance: 408.8
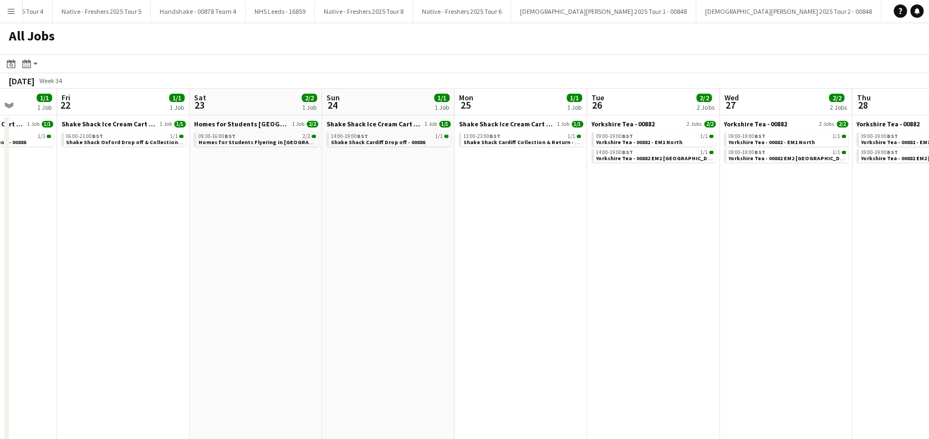
drag, startPoint x: 490, startPoint y: 324, endPoint x: 559, endPoint y: 324, distance: 69.3
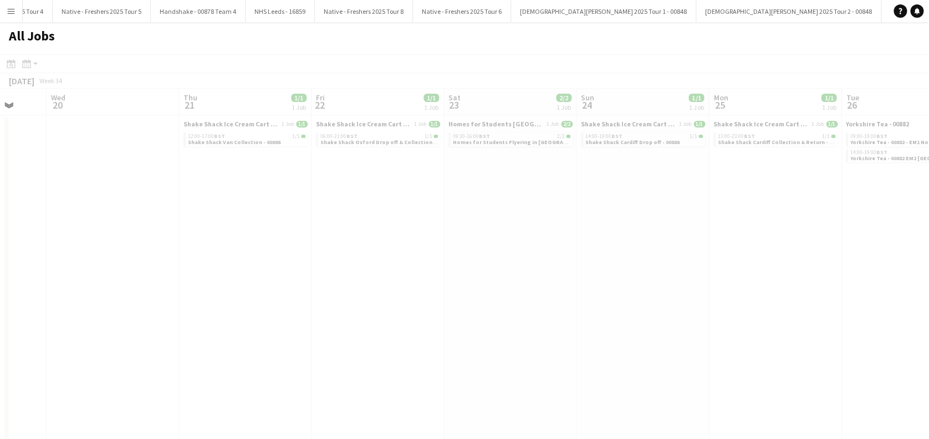
drag, startPoint x: 333, startPoint y: 326, endPoint x: 537, endPoint y: 317, distance: 203.7
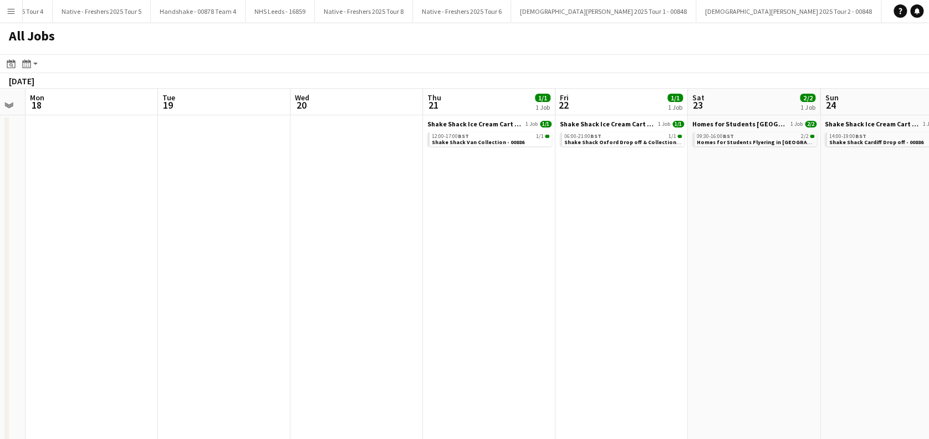
drag, startPoint x: 297, startPoint y: 313, endPoint x: 500, endPoint y: 313, distance: 202.9
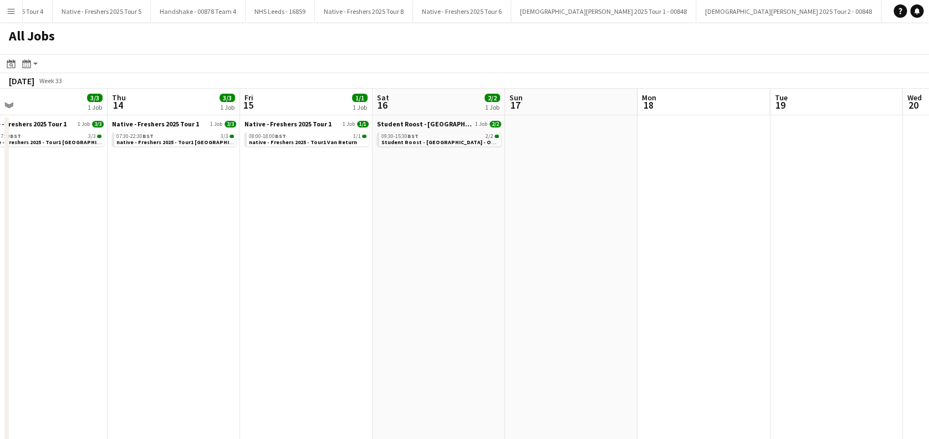
drag, startPoint x: 258, startPoint y: 342, endPoint x: 293, endPoint y: 342, distance: 34.4
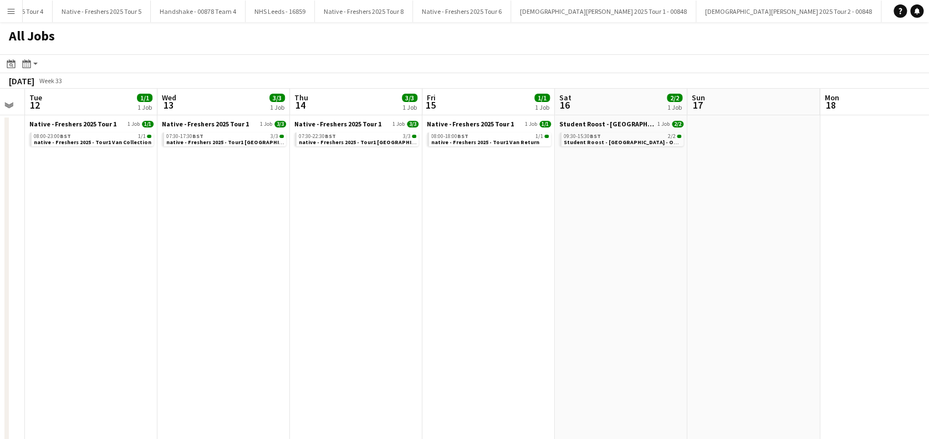
drag, startPoint x: 274, startPoint y: 342, endPoint x: 334, endPoint y: 342, distance: 60.4
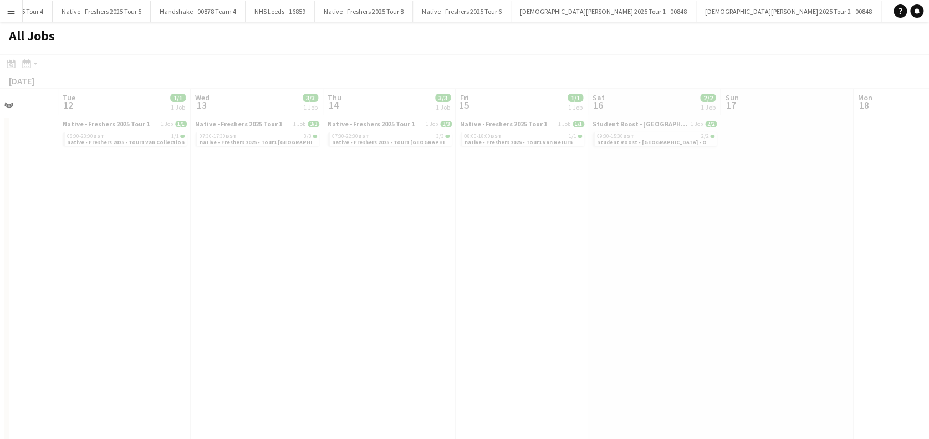
drag, startPoint x: 156, startPoint y: 348, endPoint x: 346, endPoint y: 334, distance: 190.1
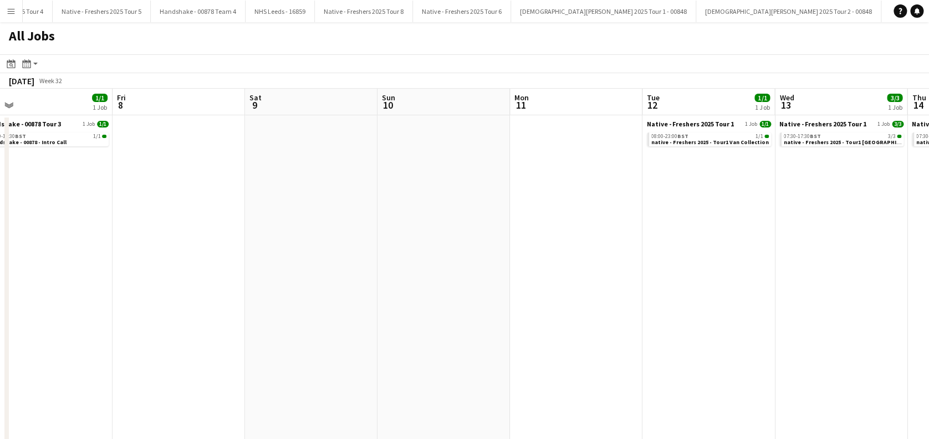
scroll to position [0, 334]
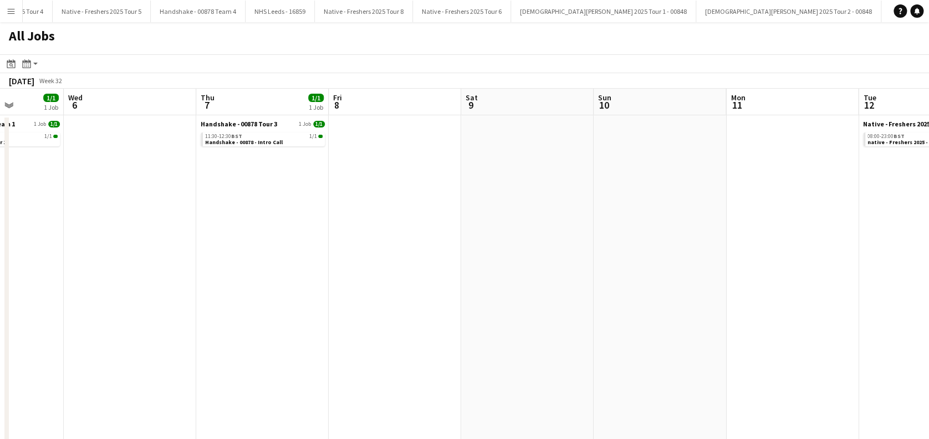
drag, startPoint x: 113, startPoint y: 365, endPoint x: 268, endPoint y: 352, distance: 156.4
drag, startPoint x: 105, startPoint y: 349, endPoint x: 276, endPoint y: 342, distance: 170.9
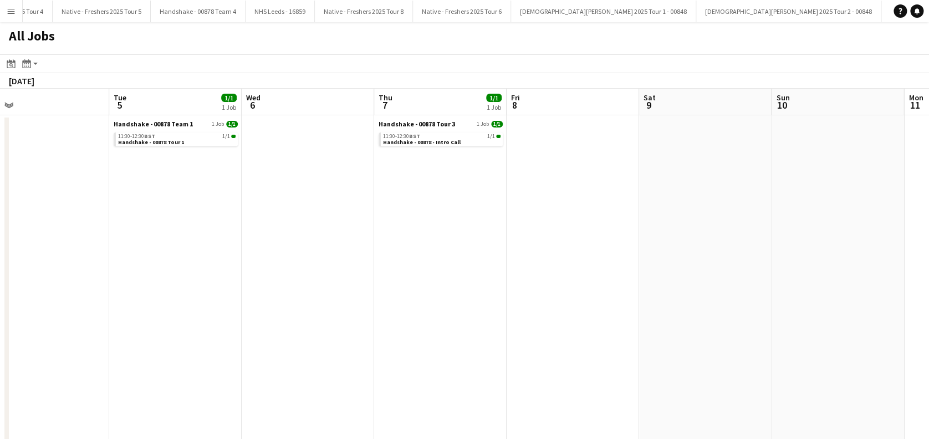
drag, startPoint x: 142, startPoint y: 334, endPoint x: 365, endPoint y: 323, distance: 223.8
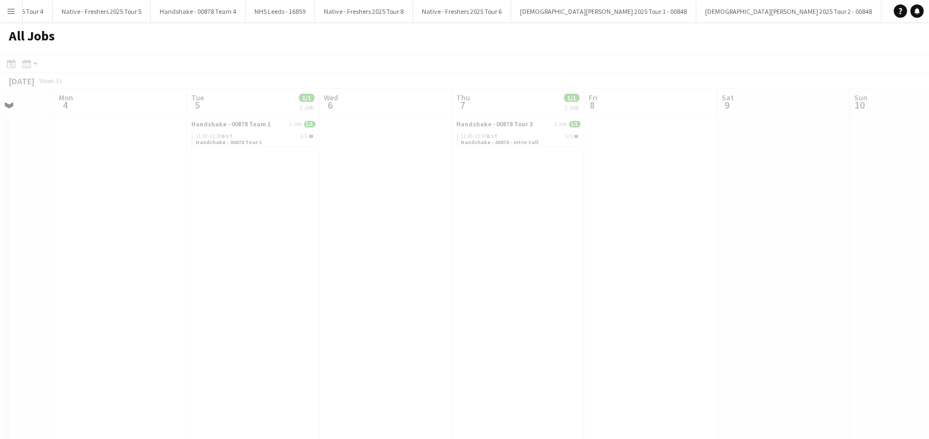
scroll to position [0, 323]
drag, startPoint x: 89, startPoint y: 353, endPoint x: 274, endPoint y: 347, distance: 185.3
drag, startPoint x: 469, startPoint y: 337, endPoint x: 745, endPoint y: 332, distance: 276.2
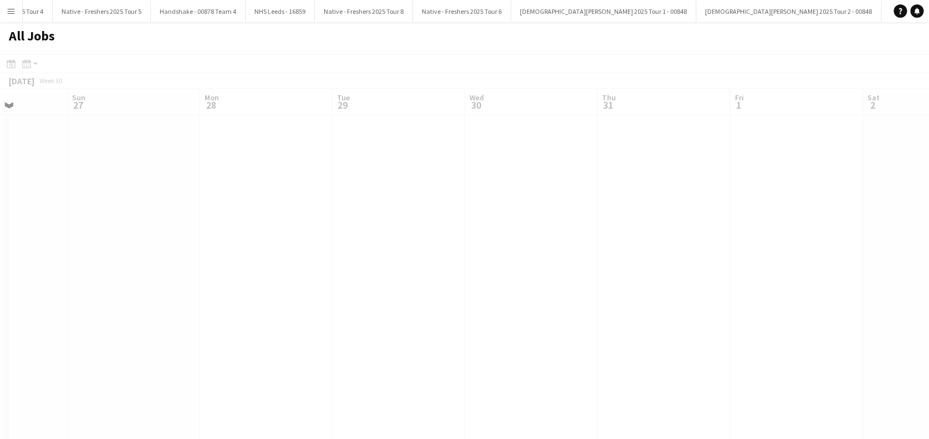
drag, startPoint x: 140, startPoint y: 303, endPoint x: 491, endPoint y: 304, distance: 350.4
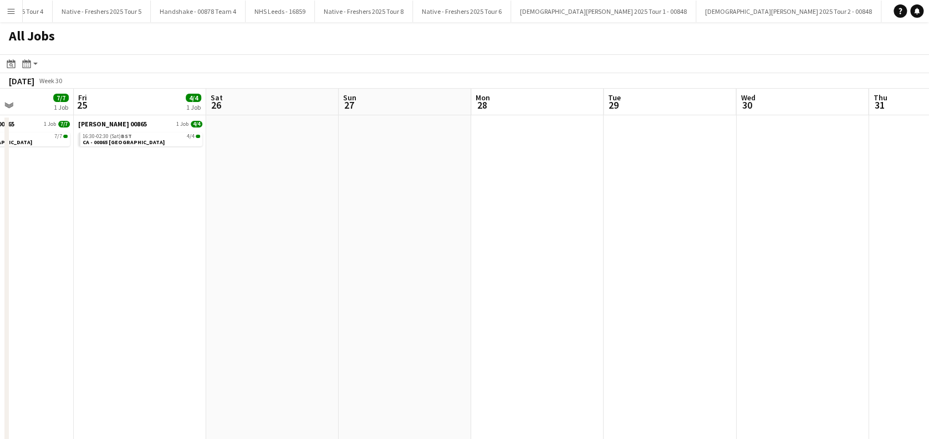
scroll to position [0, 304]
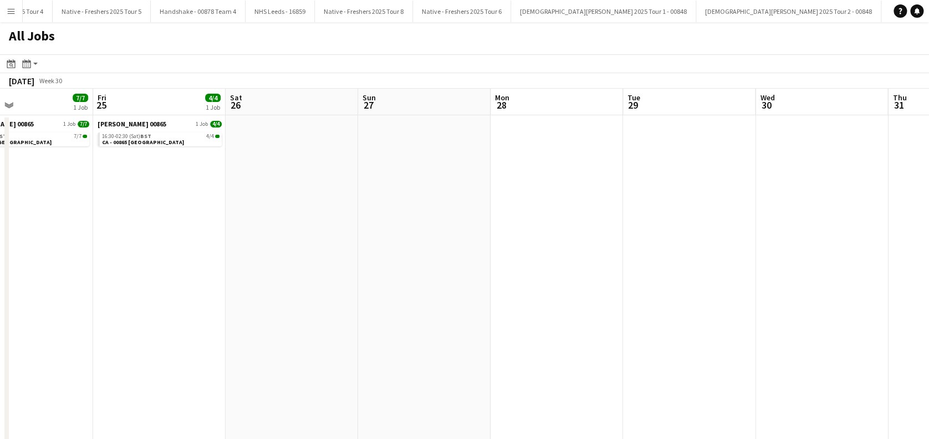
drag
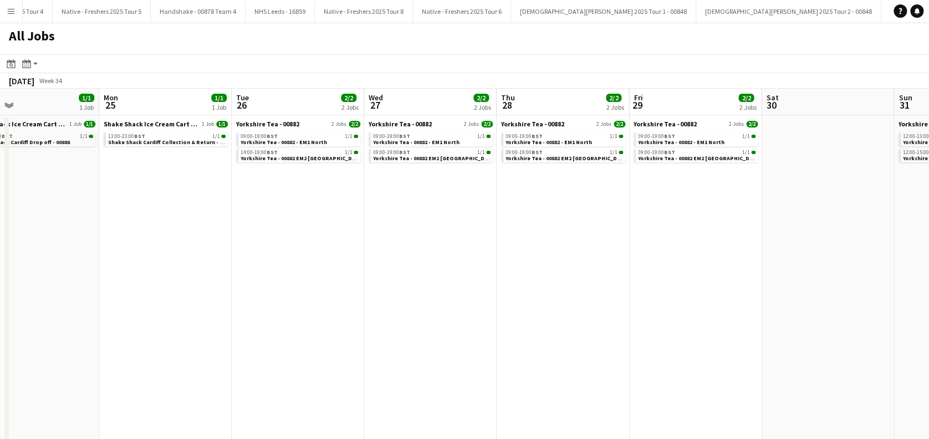
scroll to position [0, 431]
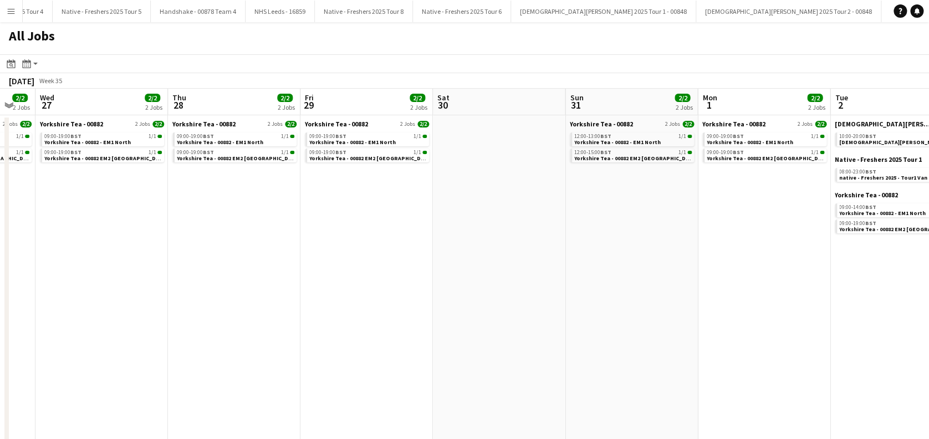
scroll to position [0, 346]
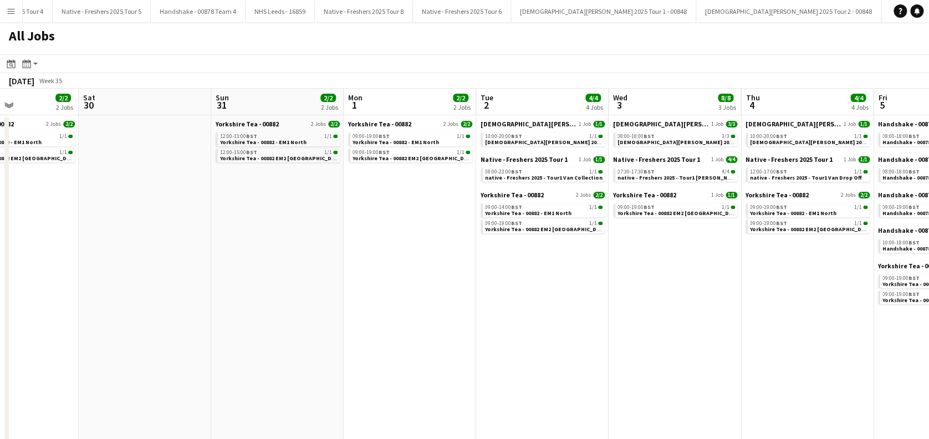
scroll to position [0, 380]
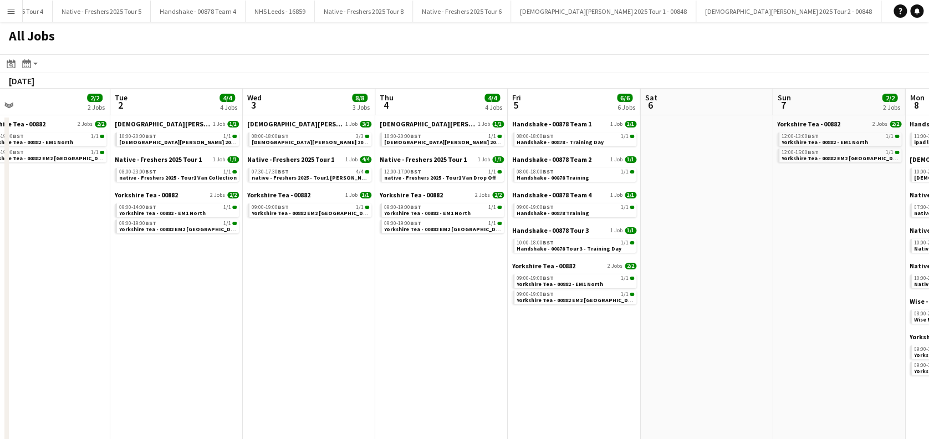
scroll to position [0, 451]
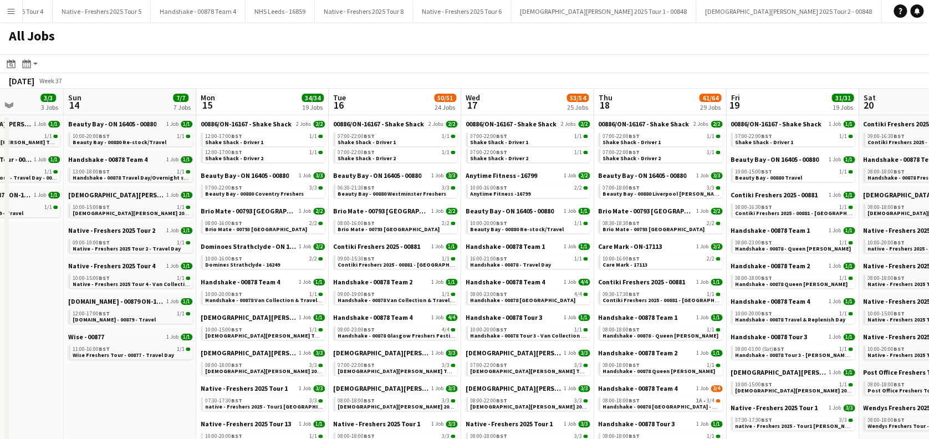
scroll to position [0, 510]
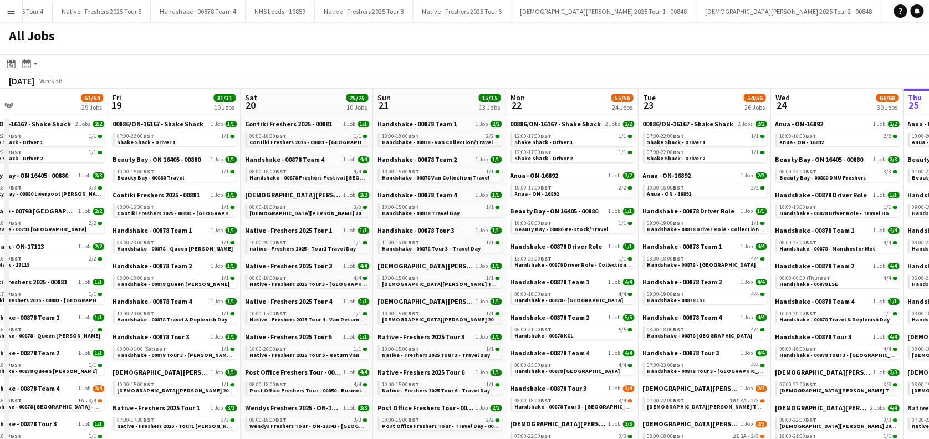
scroll to position [0, 319]
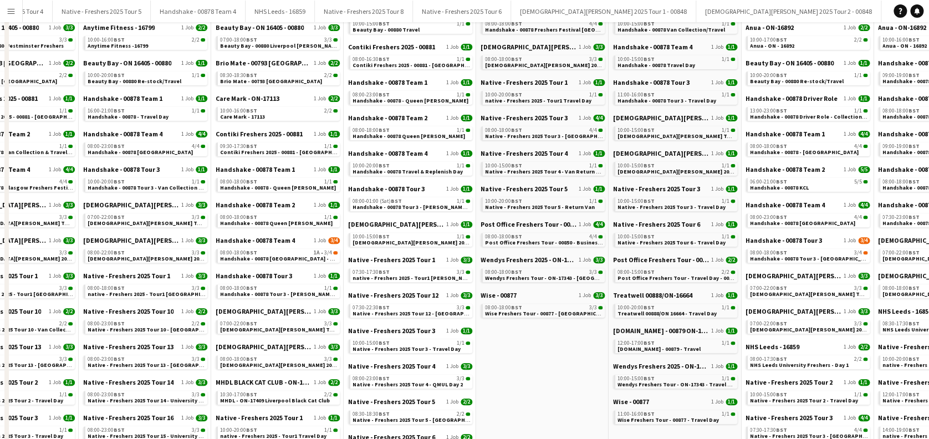
scroll to position [0, 0]
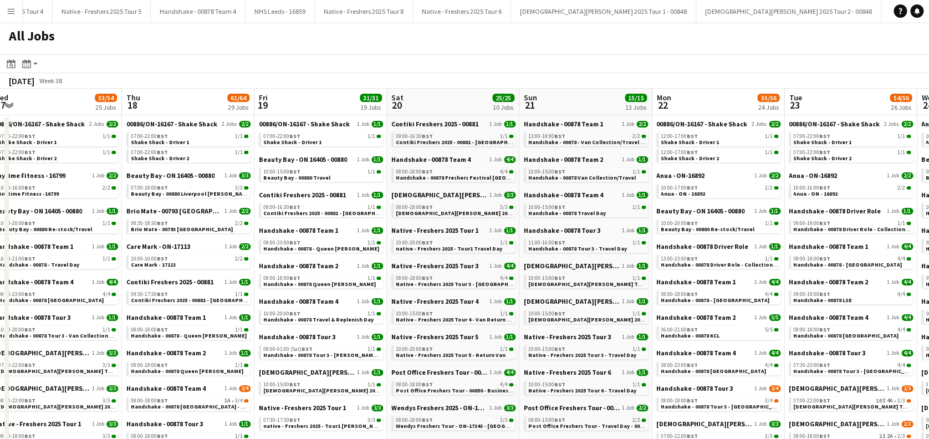
drag, startPoint x: 692, startPoint y: 297, endPoint x: 380, endPoint y: 321, distance: 313.1
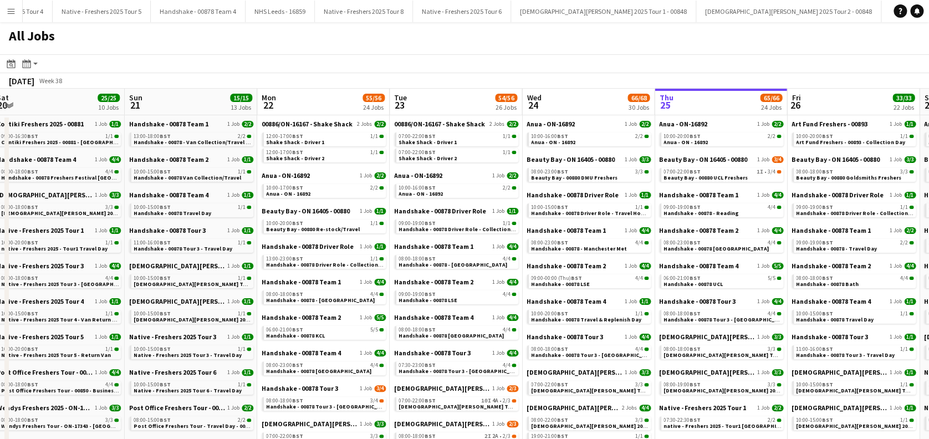
scroll to position [0, 305]
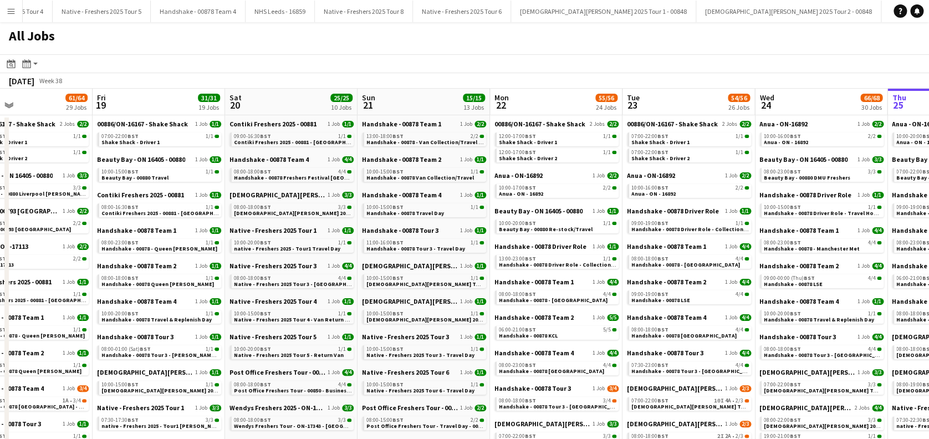
drag, startPoint x: 751, startPoint y: 283, endPoint x: 592, endPoint y: 314, distance: 162.8
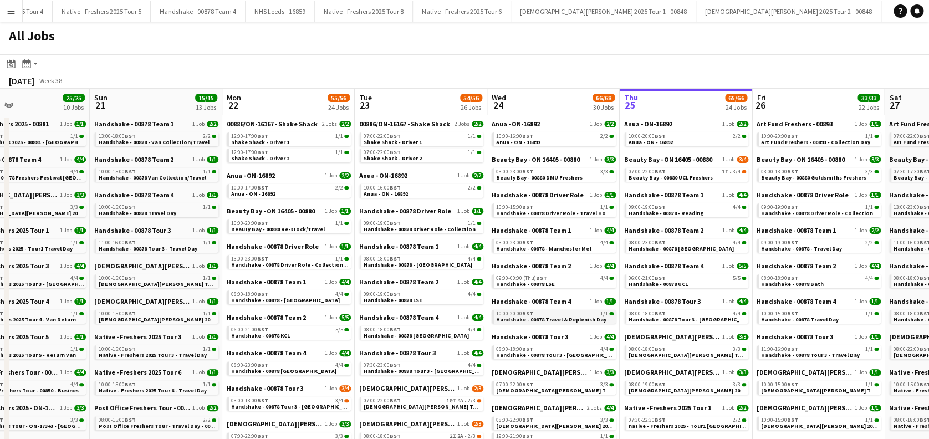
scroll to position [0, 309]
click at [532, 316] on span "Handshake - 00878 Travel & Replenish Day" at bounding box center [550, 319] width 110 height 7
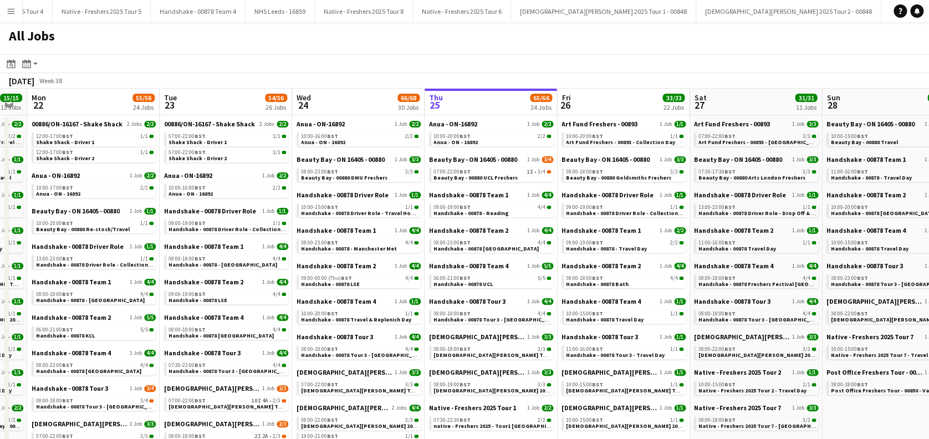
scroll to position [0, 503]
drag, startPoint x: 822, startPoint y: 298, endPoint x: 628, endPoint y: 310, distance: 193.9
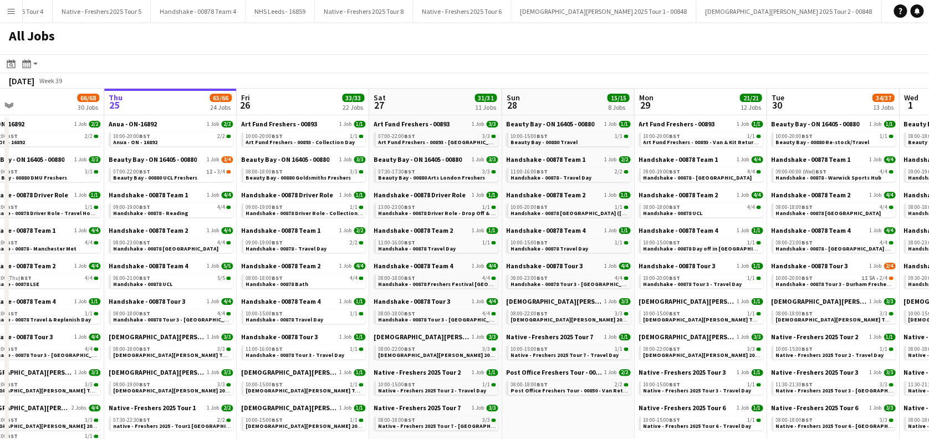
drag, startPoint x: 756, startPoint y: 311, endPoint x: 436, endPoint y: 324, distance: 320.7
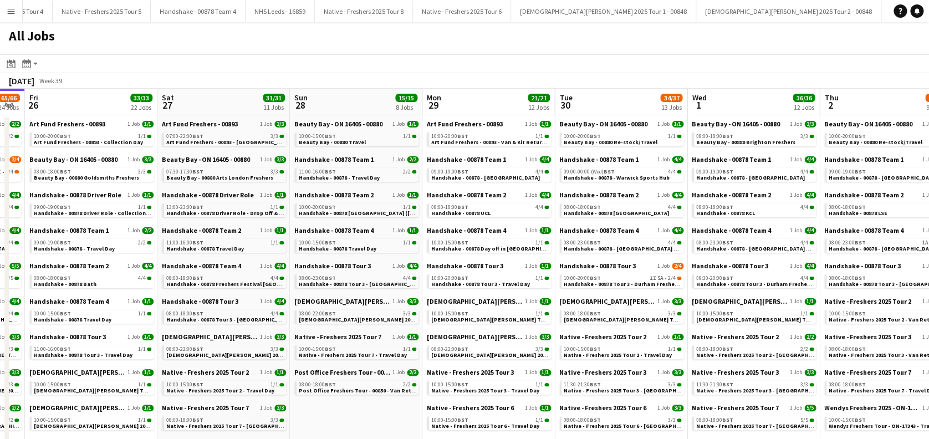
scroll to position [0, 540]
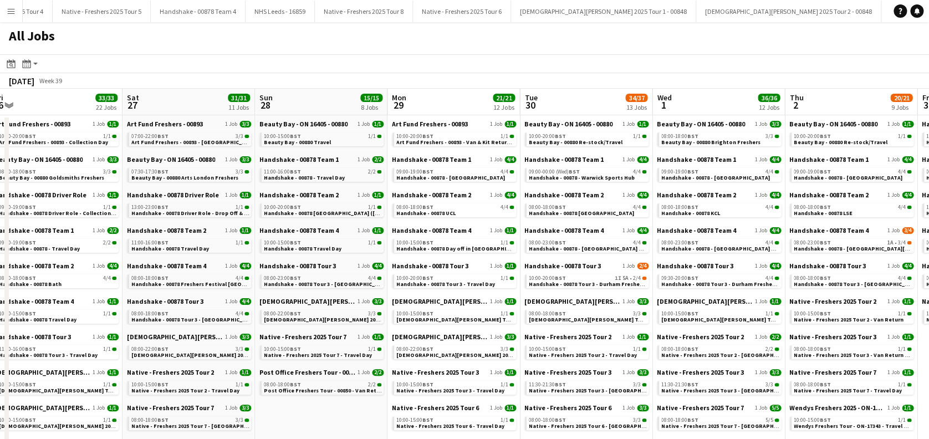
drag, startPoint x: 742, startPoint y: 338, endPoint x: 496, endPoint y: 351, distance: 246.0
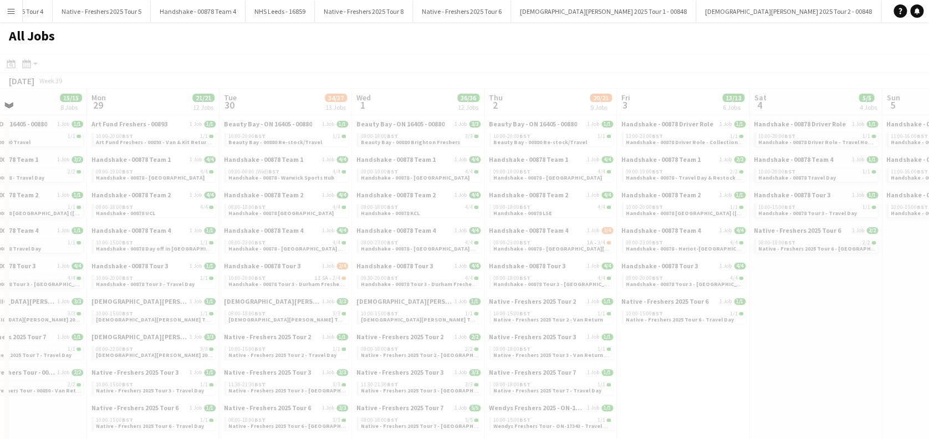
drag, startPoint x: 767, startPoint y: 306, endPoint x: 460, endPoint y: 331, distance: 308.2
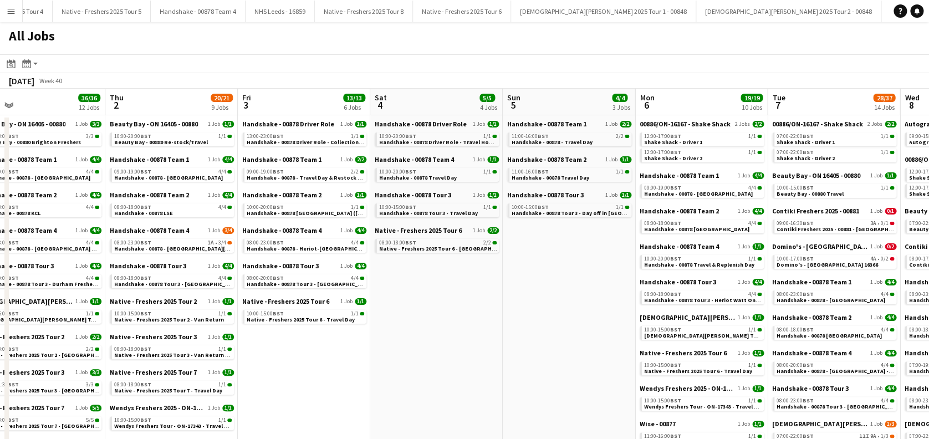
drag, startPoint x: 775, startPoint y: 335, endPoint x: 383, endPoint y: 342, distance: 392.6
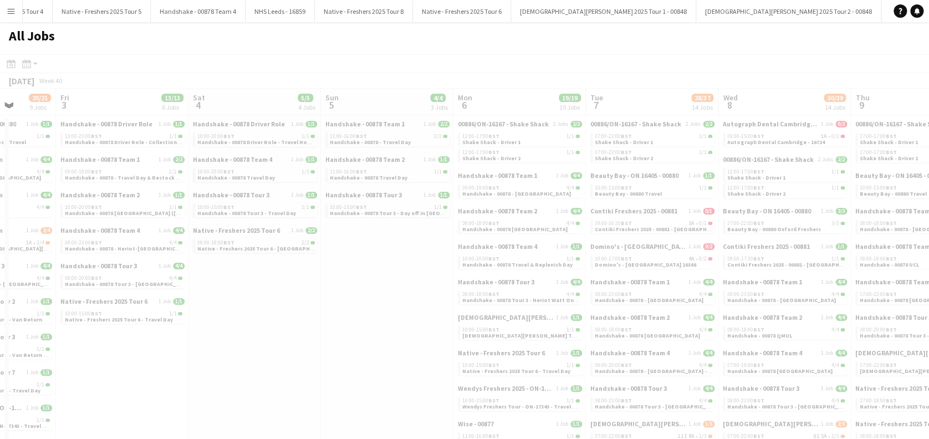
drag, startPoint x: 746, startPoint y: 332, endPoint x: 469, endPoint y: 349, distance: 278.3
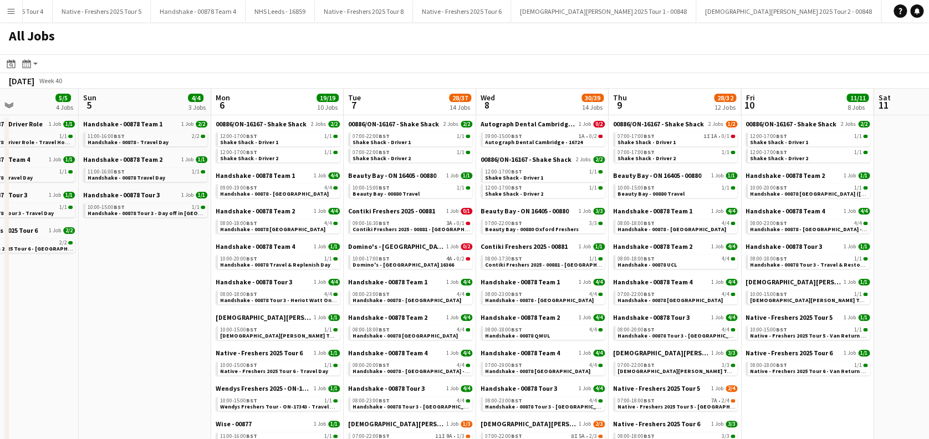
drag, startPoint x: 727, startPoint y: 338, endPoint x: 485, endPoint y: 340, distance: 242.3
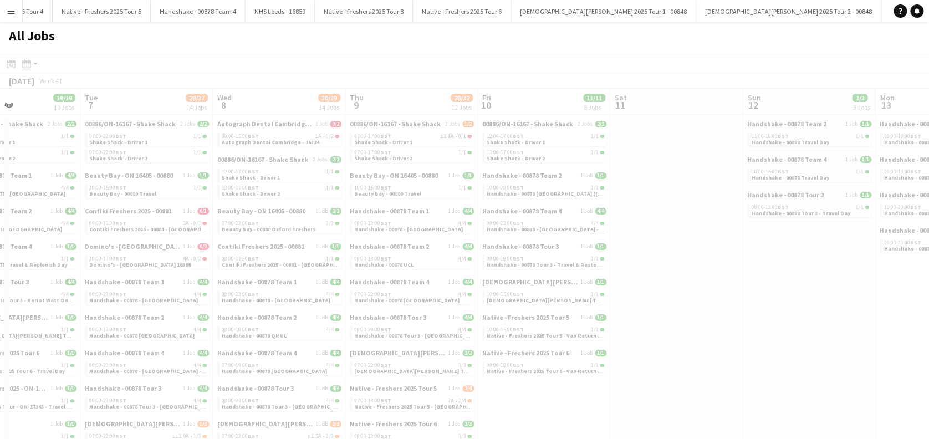
drag, startPoint x: 849, startPoint y: 315, endPoint x: 589, endPoint y: 334, distance: 260.7
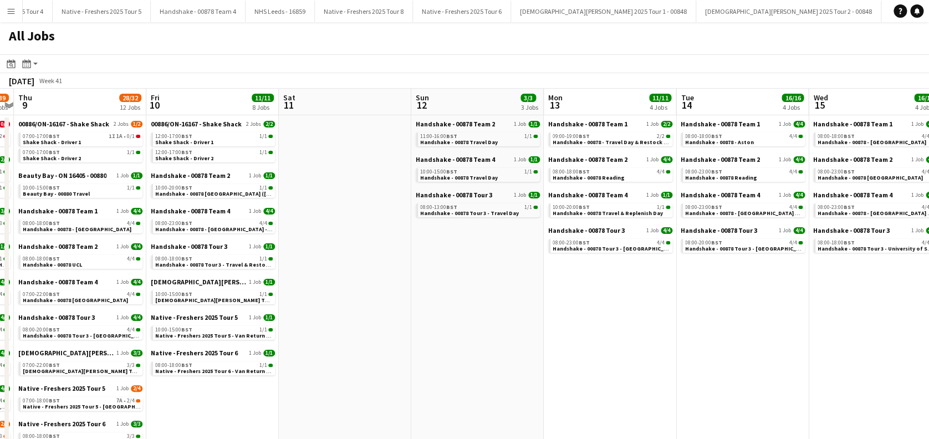
drag, startPoint x: 829, startPoint y: 312, endPoint x: 497, endPoint y: 328, distance: 332.5
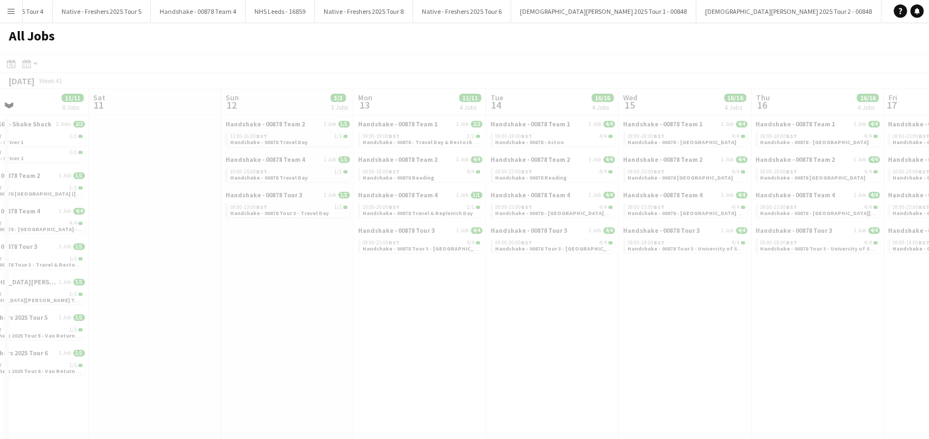
drag, startPoint x: 739, startPoint y: 340, endPoint x: 624, endPoint y: 343, distance: 114.2
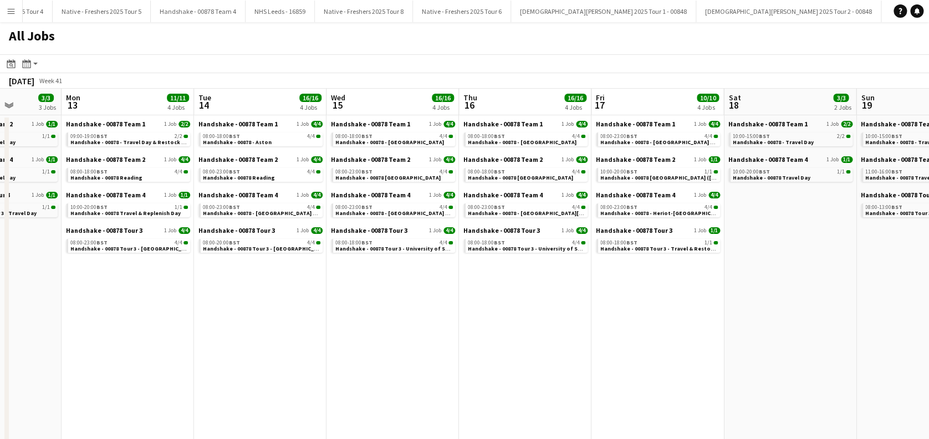
drag, startPoint x: 841, startPoint y: 344, endPoint x: 786, endPoint y: 344, distance: 54.3
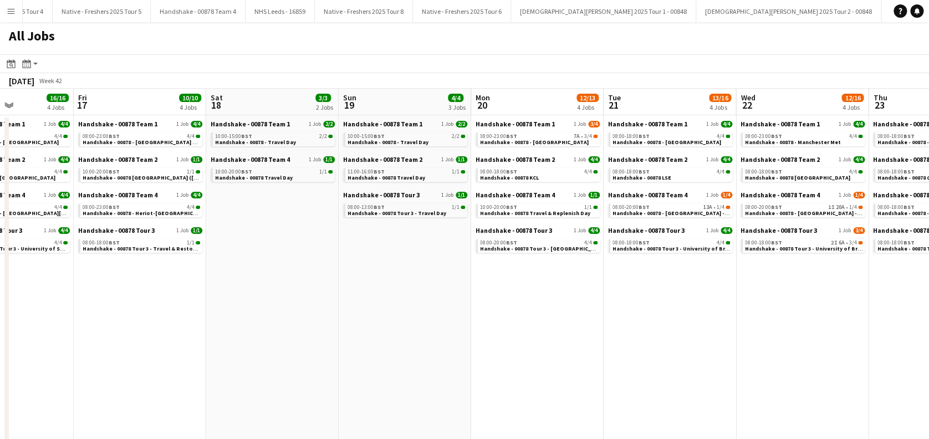
drag, startPoint x: 909, startPoint y: 368, endPoint x: 636, endPoint y: 371, distance: 273.4
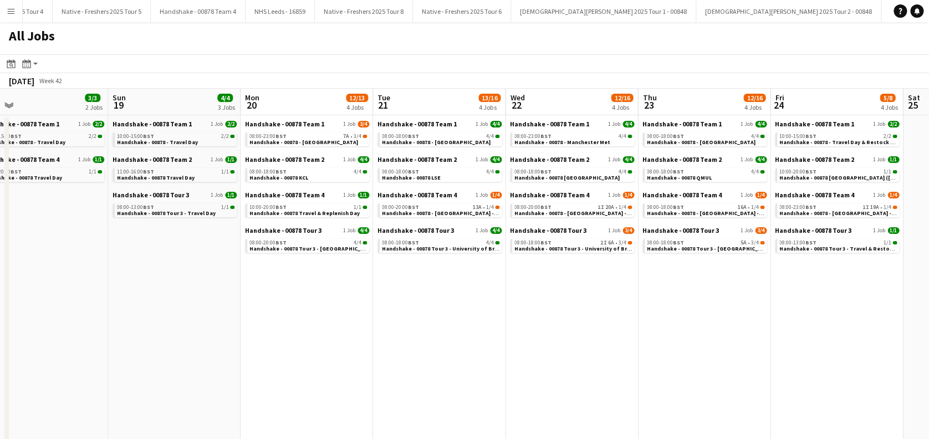
drag, startPoint x: 770, startPoint y: 357, endPoint x: 678, endPoint y: 357, distance: 92.6
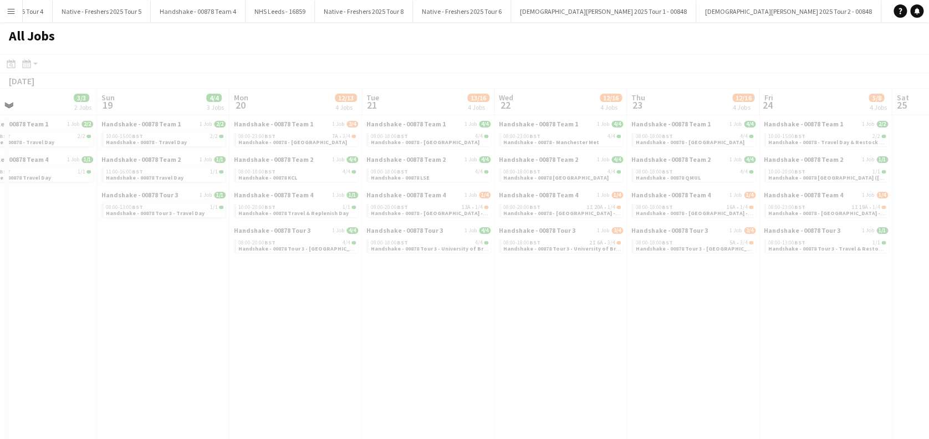
drag, startPoint x: 886, startPoint y: 327, endPoint x: 639, endPoint y: 335, distance: 247.4
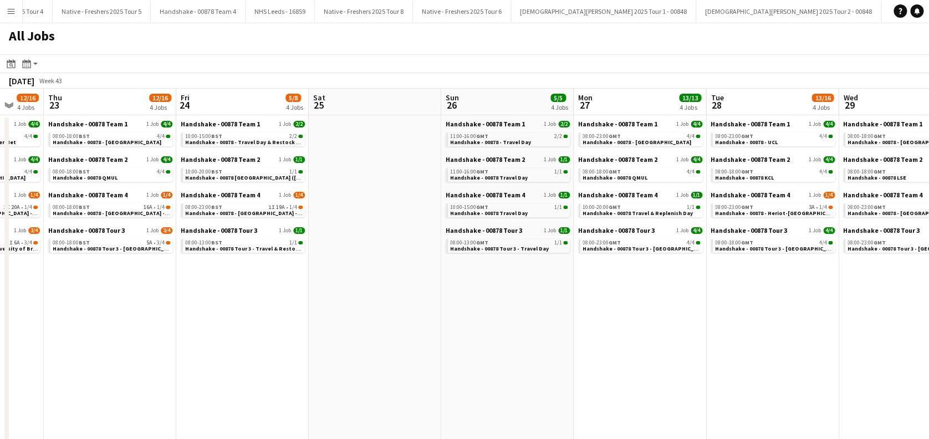
drag, startPoint x: 544, startPoint y: 339, endPoint x: 447, endPoint y: 338, distance: 97.6
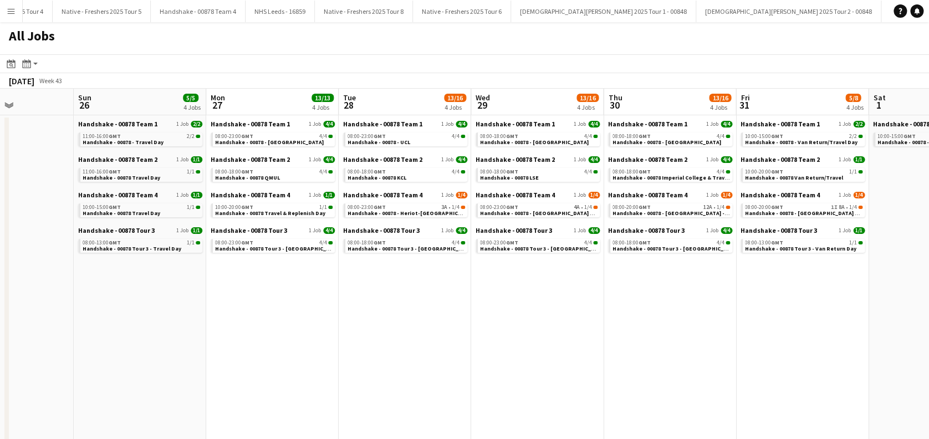
scroll to position [0, 354]
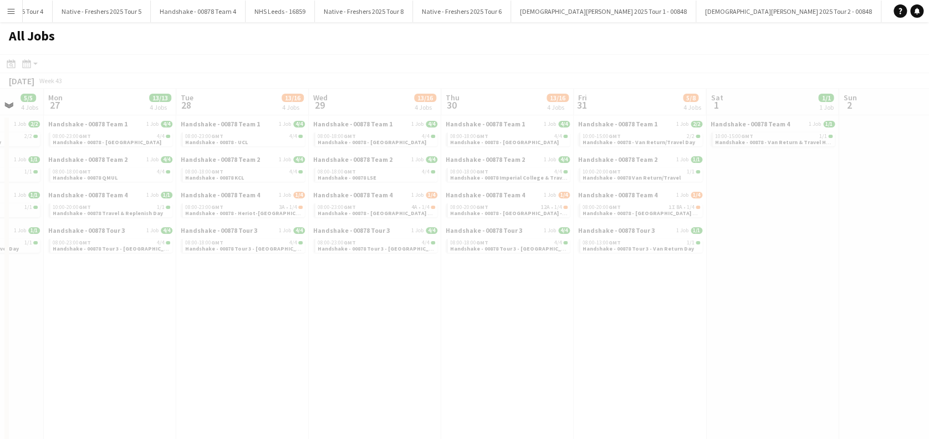
drag, startPoint x: 807, startPoint y: 316, endPoint x: 479, endPoint y: 321, distance: 328.8
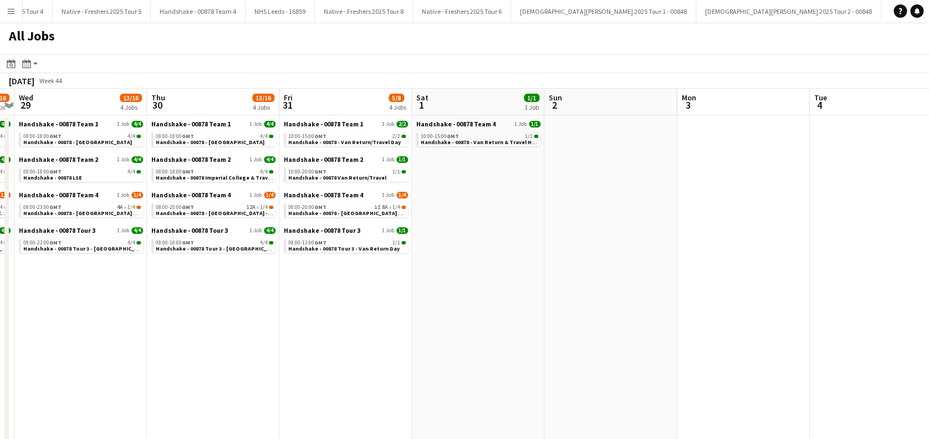
drag, startPoint x: 798, startPoint y: 326, endPoint x: 502, endPoint y: 352, distance: 297.2
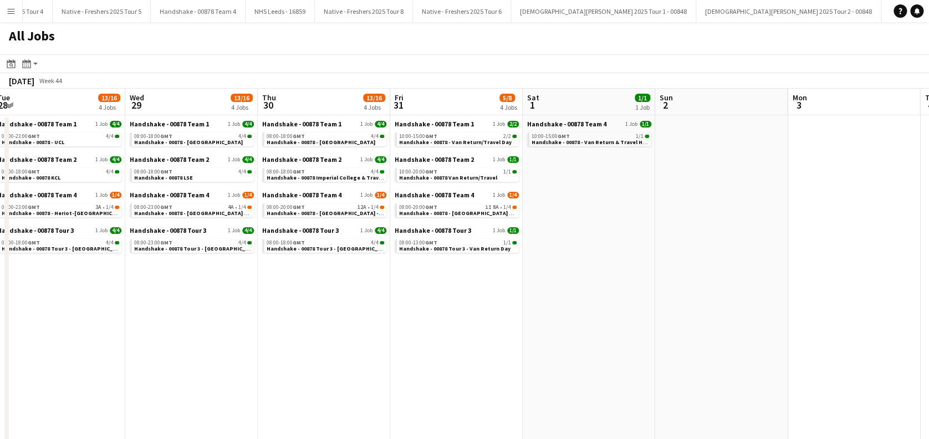
drag, startPoint x: 545, startPoint y: 368, endPoint x: 399, endPoint y: 369, distance: 145.8
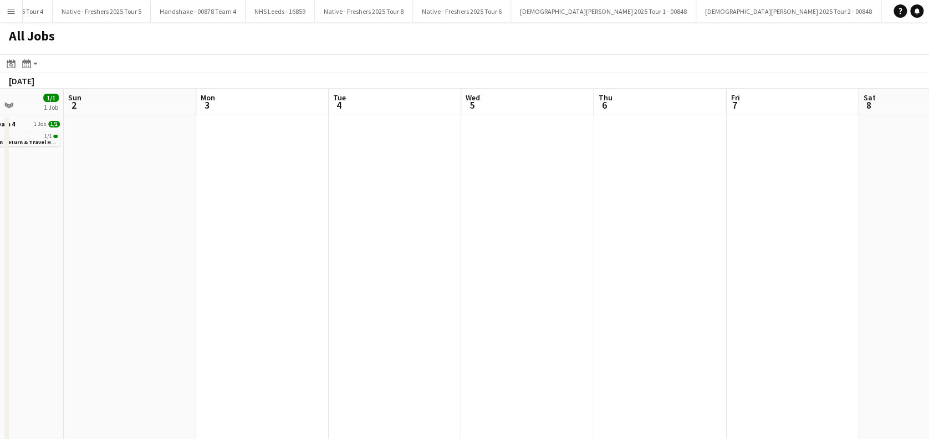
drag, startPoint x: 780, startPoint y: 358, endPoint x: 432, endPoint y: 369, distance: 347.9
drag, startPoint x: 727, startPoint y: 369, endPoint x: 764, endPoint y: 376, distance: 37.2
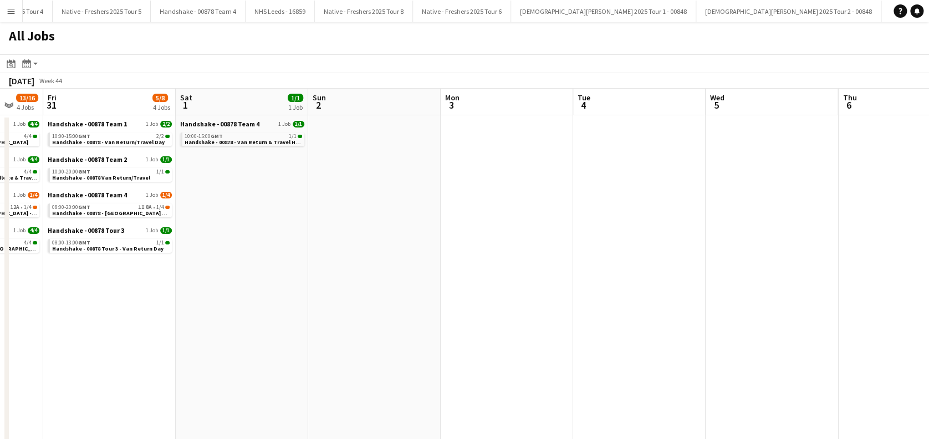
drag, startPoint x: 306, startPoint y: 381, endPoint x: 760, endPoint y: 396, distance: 453.8
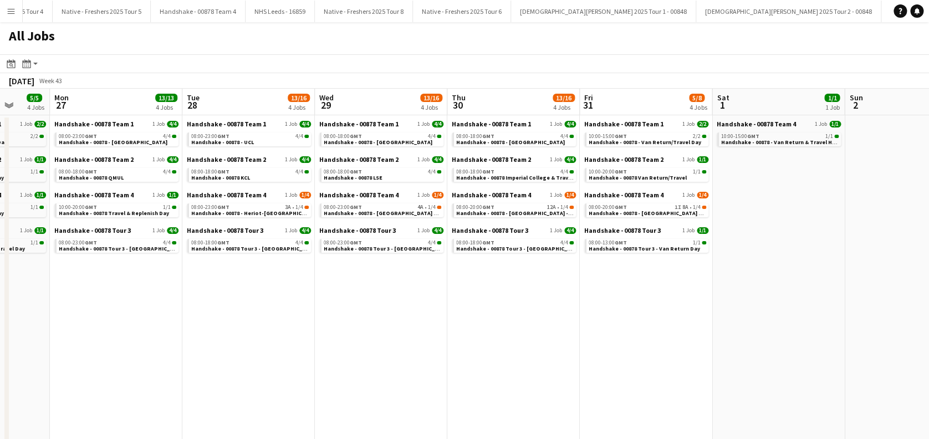
scroll to position [0, 333]
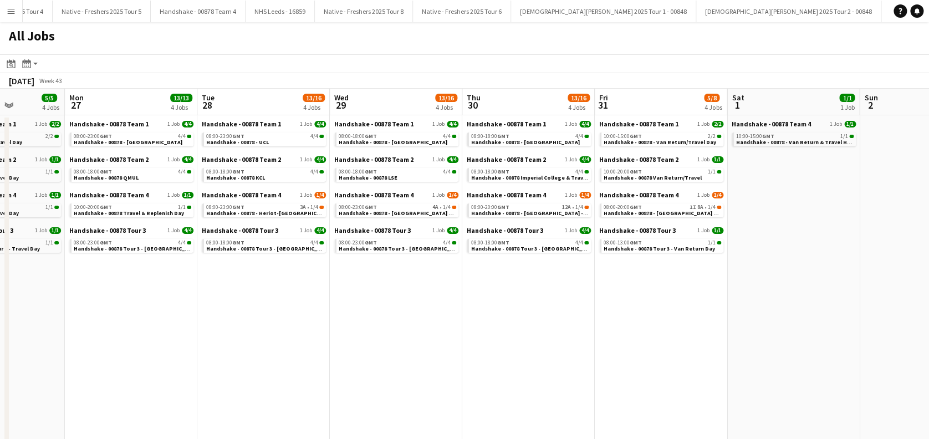
drag, startPoint x: 329, startPoint y: 398, endPoint x: 591, endPoint y: 405, distance: 262.4
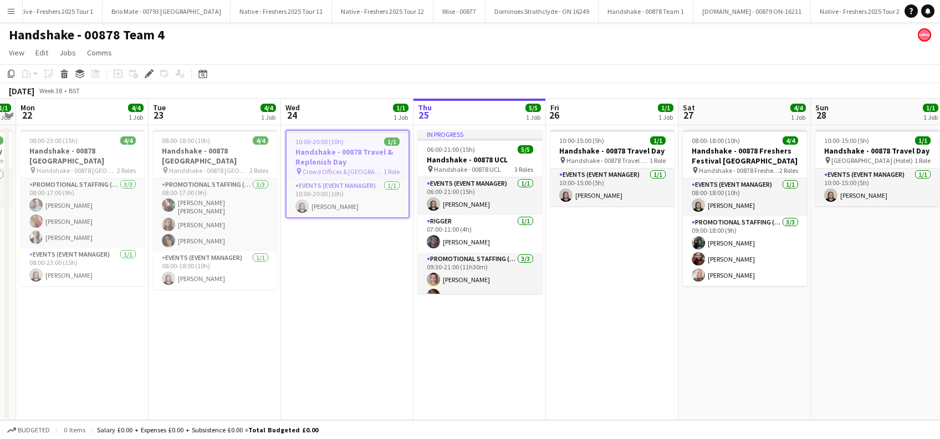
scroll to position [0, 2296]
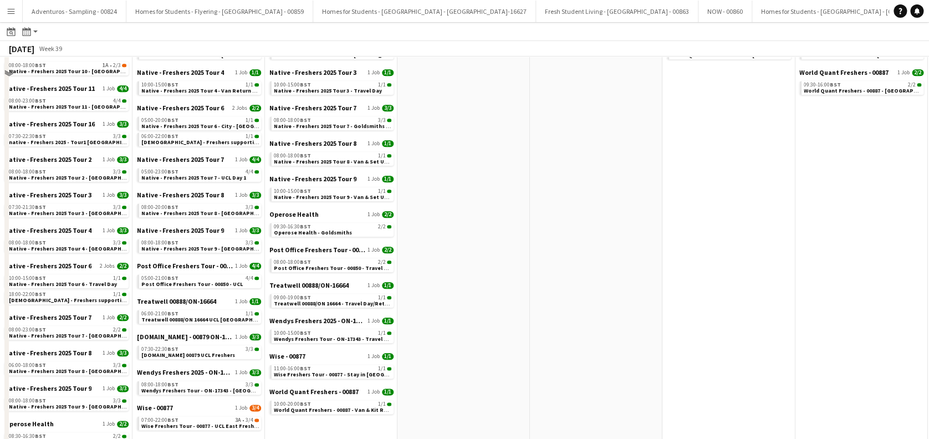
scroll to position [591, 0]
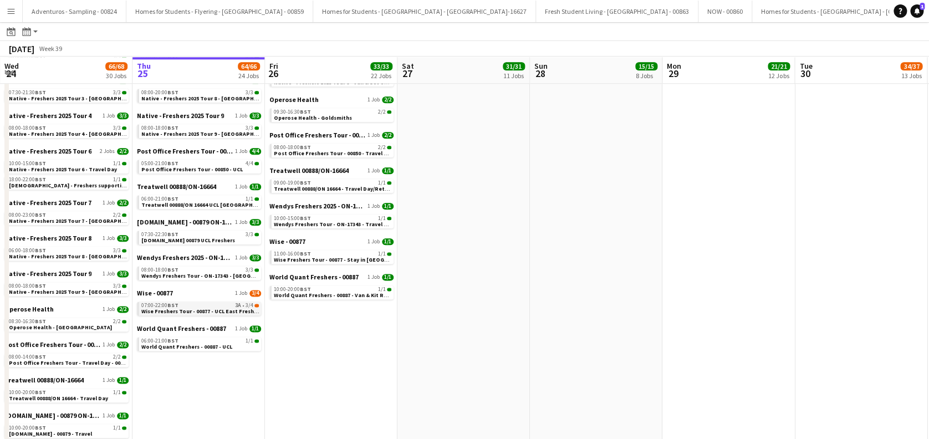
click at [217, 308] on span "Wise Freshers Tour - 00877 - UCL East Freshers" at bounding box center [201, 311] width 121 height 7
drag, startPoint x: 914, startPoint y: 13, endPoint x: 905, endPoint y: 13, distance: 8.9
click at [914, 13] on icon "Notifications" at bounding box center [917, 11] width 7 height 7
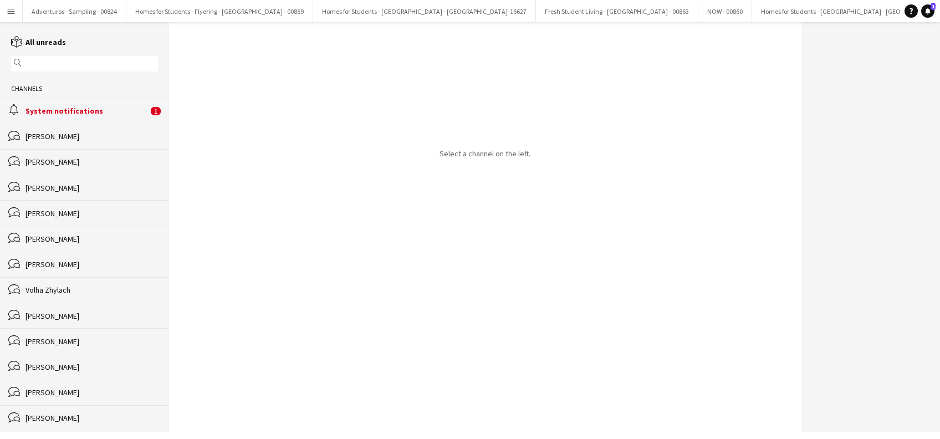
click at [65, 112] on div "System notifications" at bounding box center [87, 111] width 123 height 10
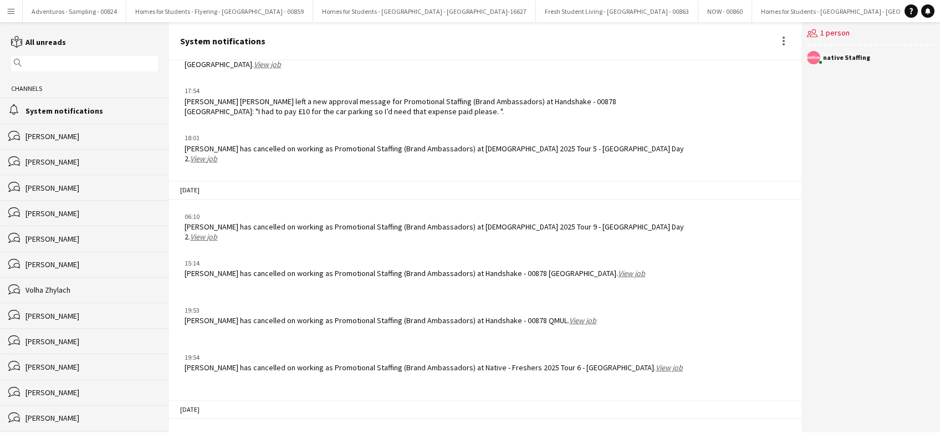
scroll to position [1302, 0]
click at [16, 9] on button "Menu" at bounding box center [11, 11] width 22 height 22
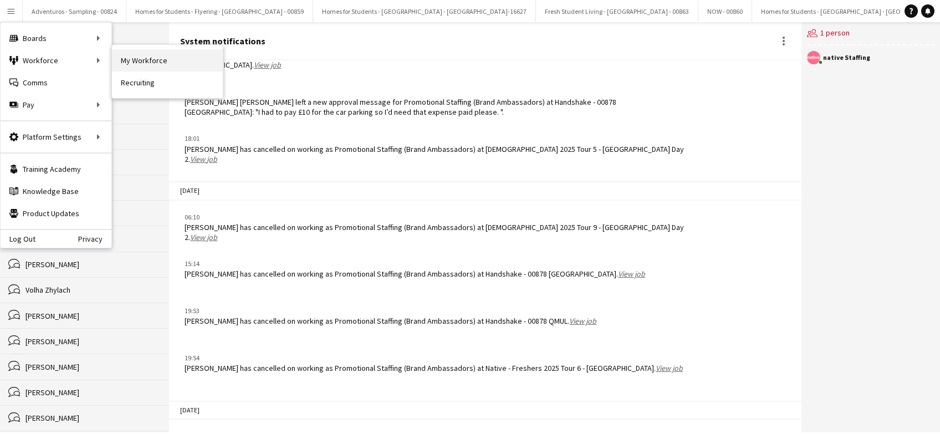
click at [180, 59] on link "My Workforce" at bounding box center [167, 60] width 111 height 22
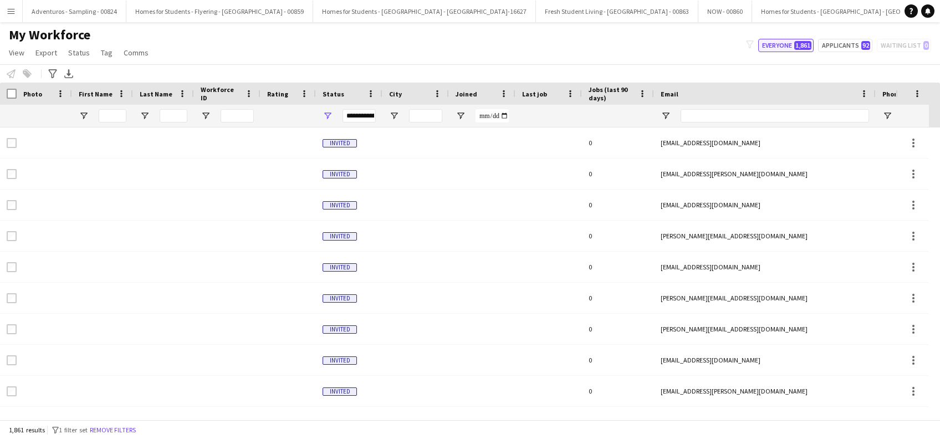
click at [784, 48] on button "Everyone 1,861" at bounding box center [786, 45] width 55 height 13
click at [114, 118] on input "First Name Filter Input" at bounding box center [113, 115] width 28 height 13
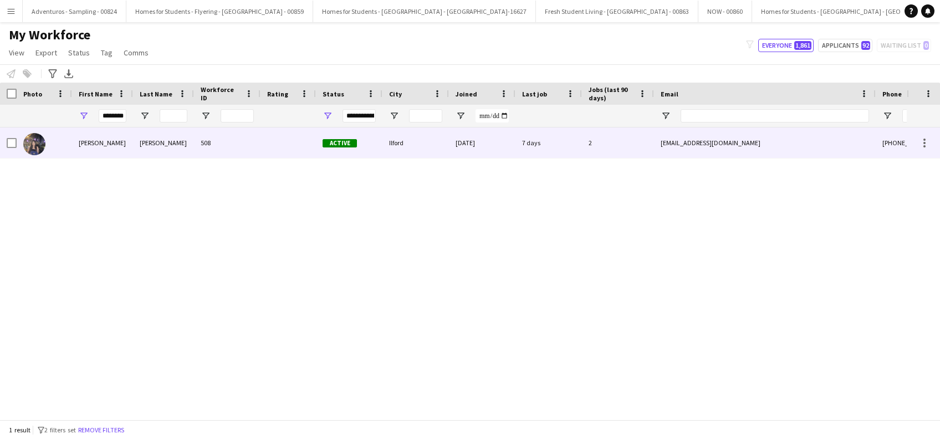
click at [90, 145] on div "Vishruti" at bounding box center [102, 143] width 61 height 30
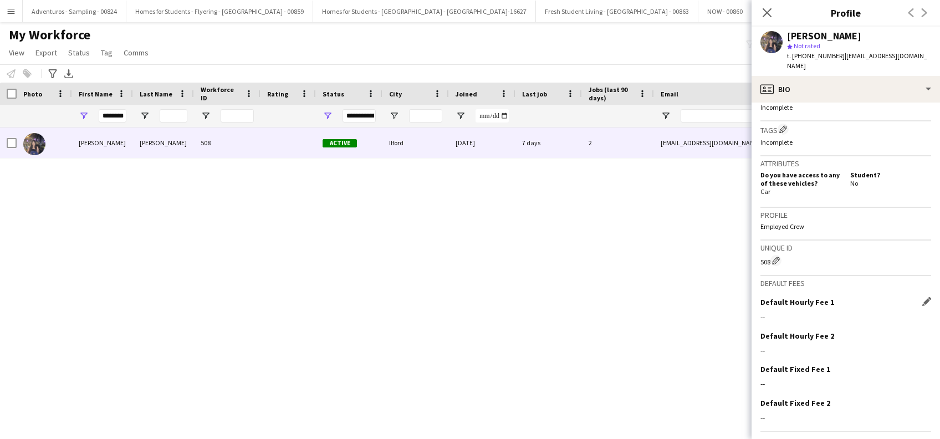
scroll to position [452, 0]
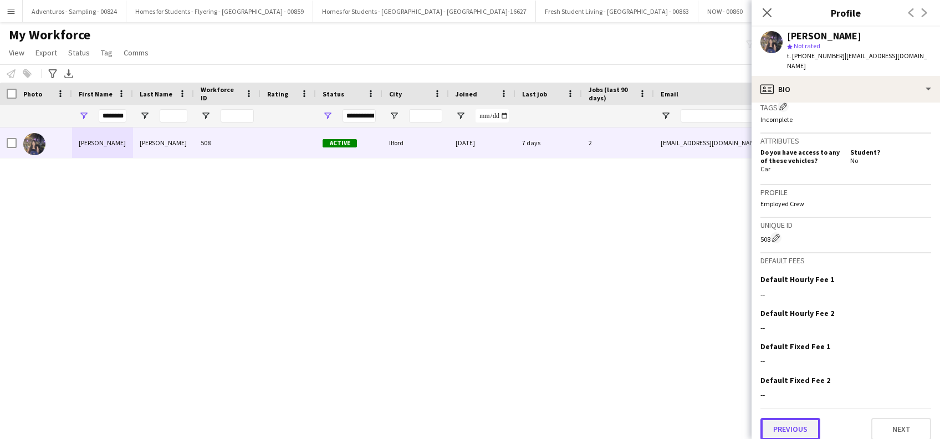
click at [785, 418] on button "Previous" at bounding box center [791, 429] width 60 height 22
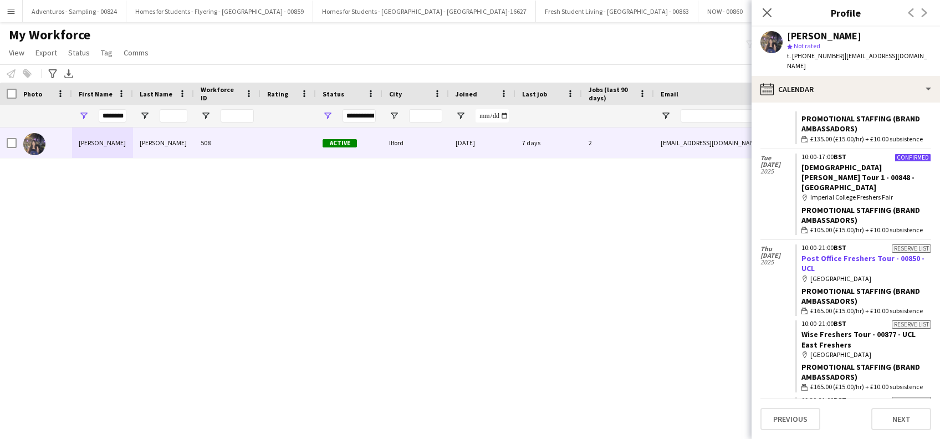
scroll to position [0, 0]
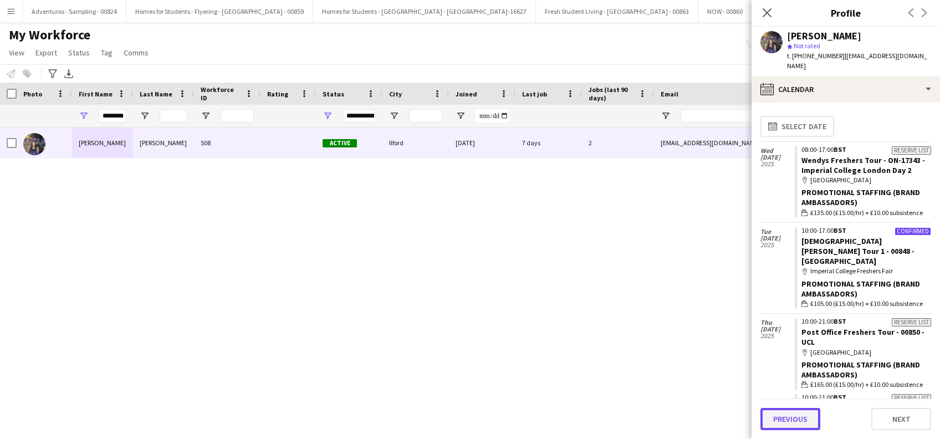
click at [790, 415] on button "Previous" at bounding box center [791, 419] width 60 height 22
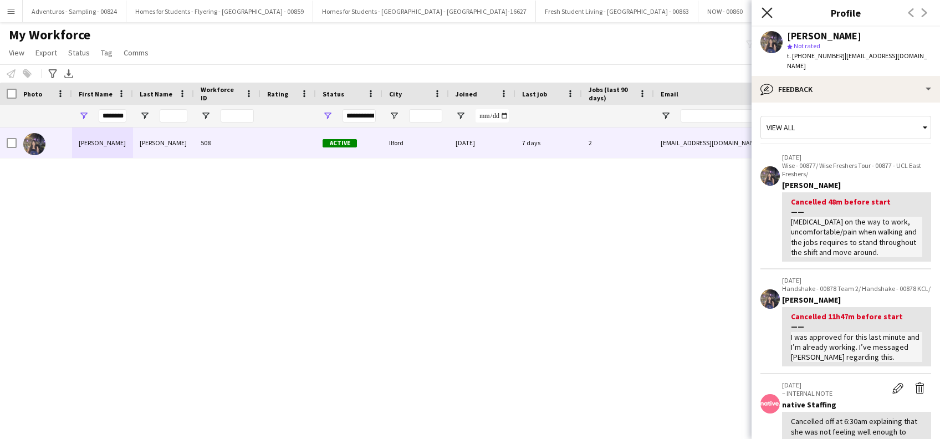
click at [771, 11] on icon "Close pop-in" at bounding box center [767, 12] width 11 height 11
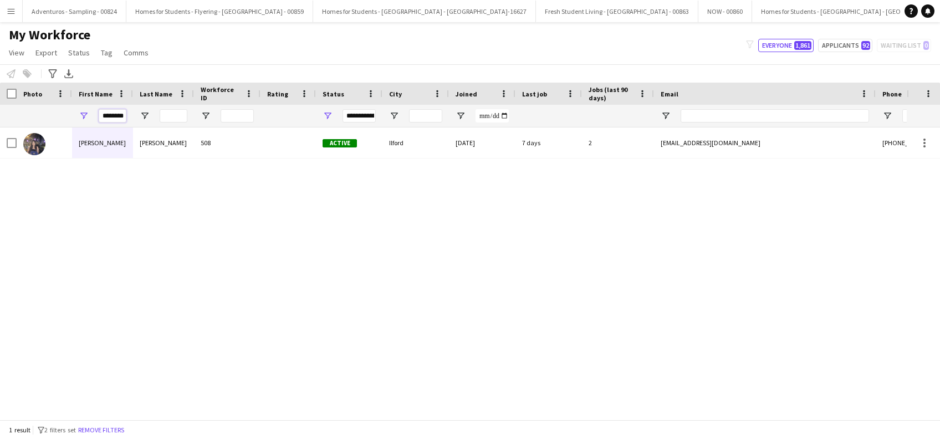
click at [124, 114] on input "********" at bounding box center [113, 115] width 28 height 13
type input "*"
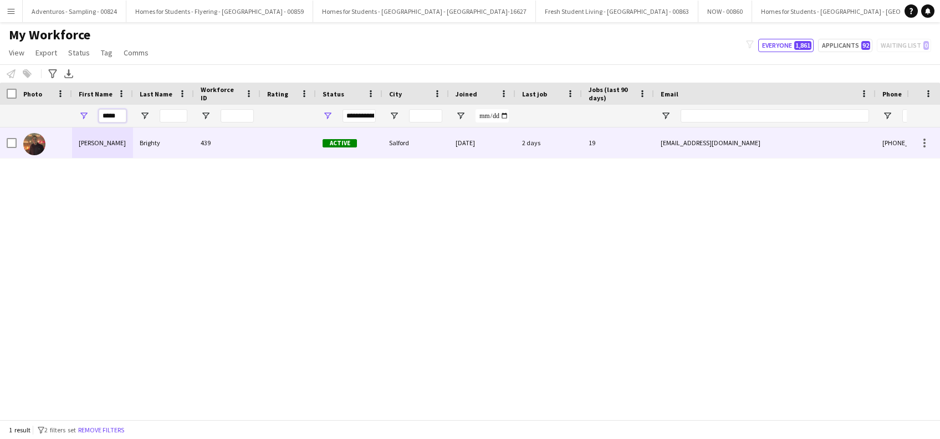
type input "*****"
click at [70, 149] on div at bounding box center [44, 143] width 55 height 30
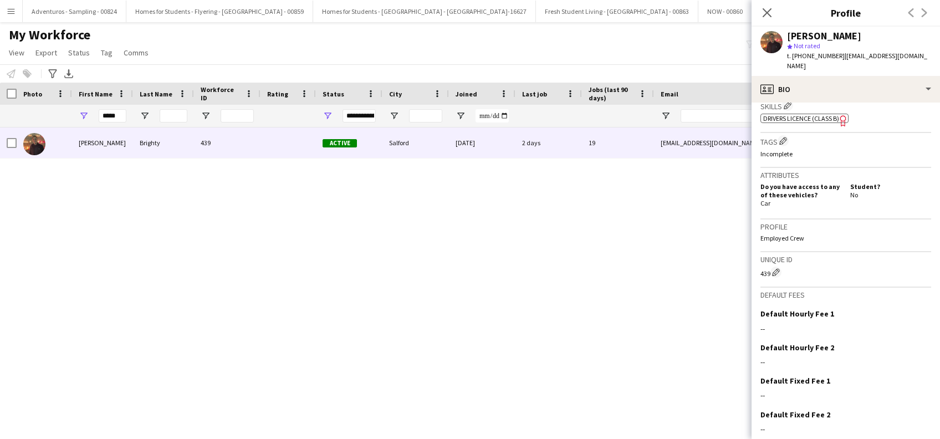
scroll to position [445, 0]
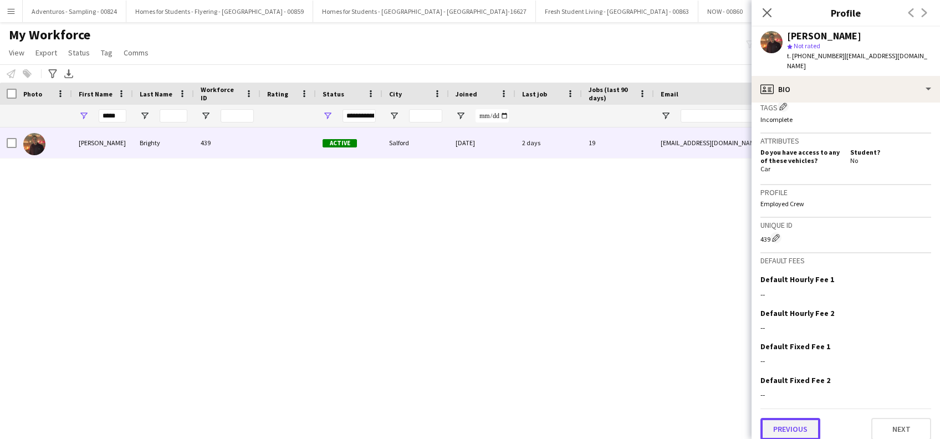
click at [798, 418] on button "Previous" at bounding box center [791, 429] width 60 height 22
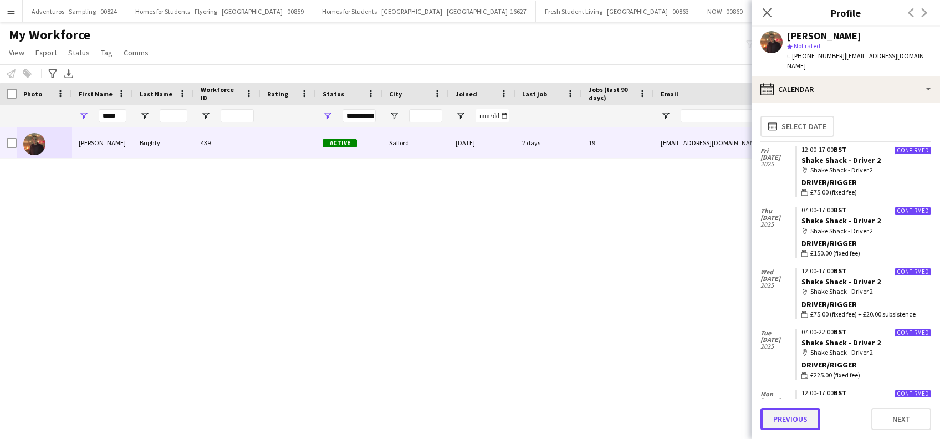
click at [780, 423] on button "Previous" at bounding box center [791, 419] width 60 height 22
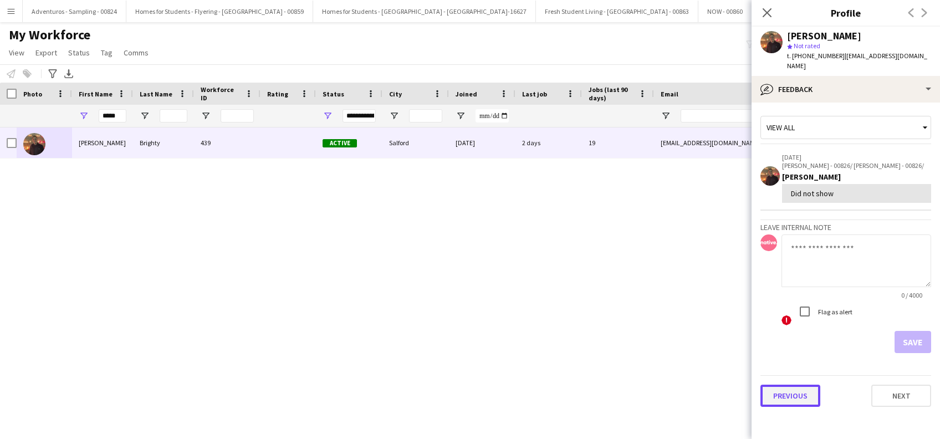
click at [781, 395] on button "Previous" at bounding box center [791, 396] width 60 height 22
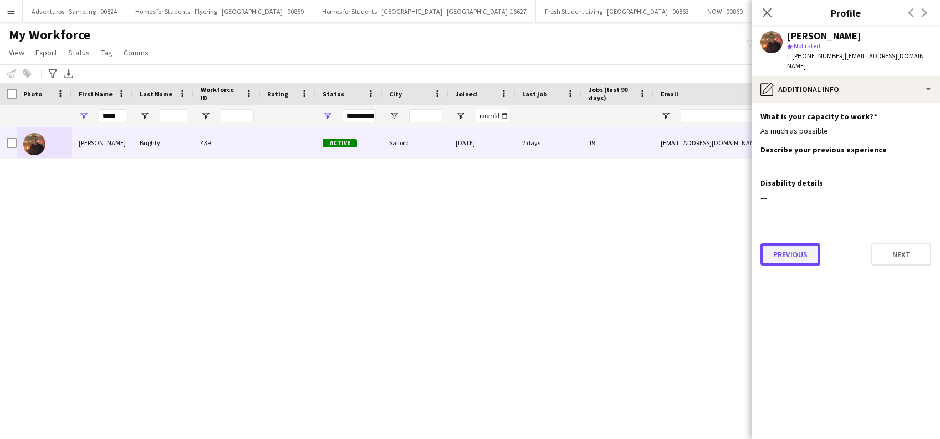
click at [788, 244] on button "Previous" at bounding box center [791, 254] width 60 height 22
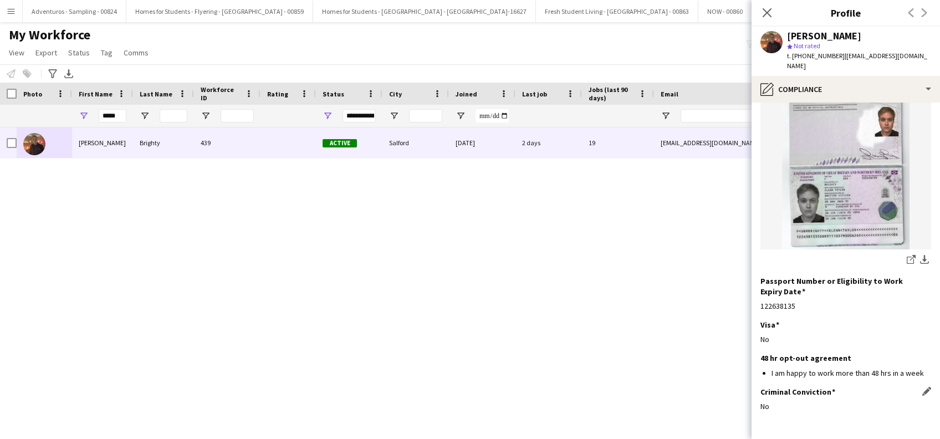
scroll to position [149, 0]
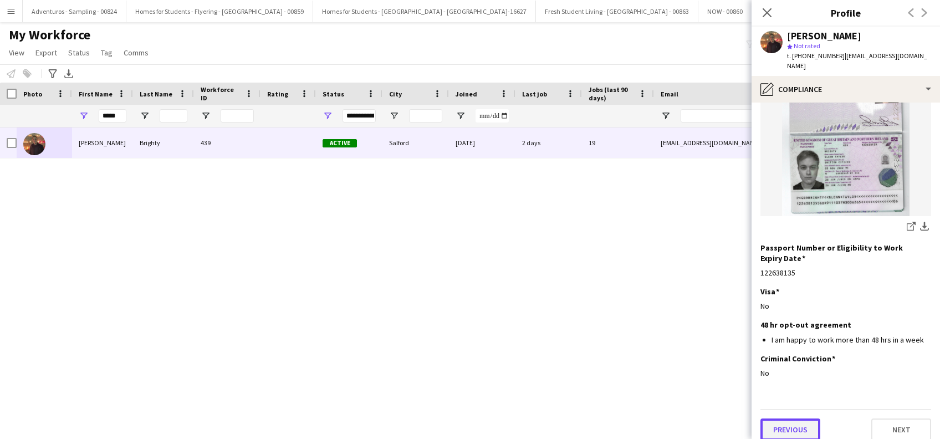
click at [794, 419] on button "Previous" at bounding box center [791, 430] width 60 height 22
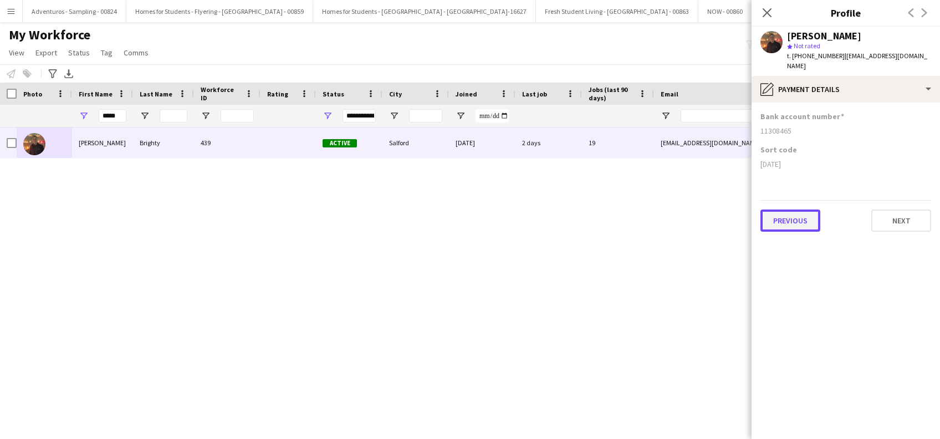
click at [781, 215] on button "Previous" at bounding box center [791, 221] width 60 height 22
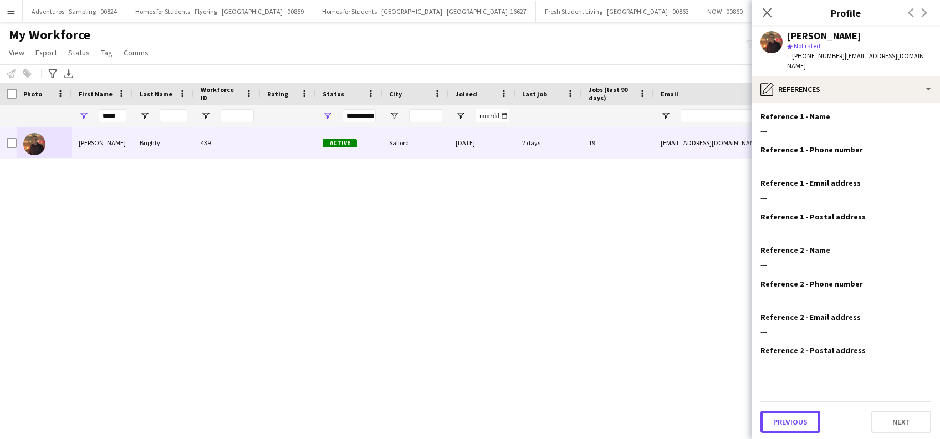
click at [788, 411] on button "Previous" at bounding box center [791, 422] width 60 height 22
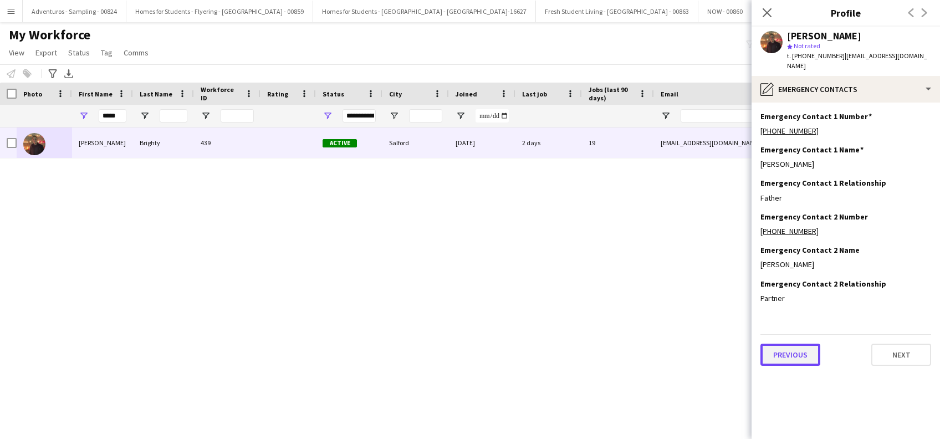
click at [790, 344] on button "Previous" at bounding box center [791, 355] width 60 height 22
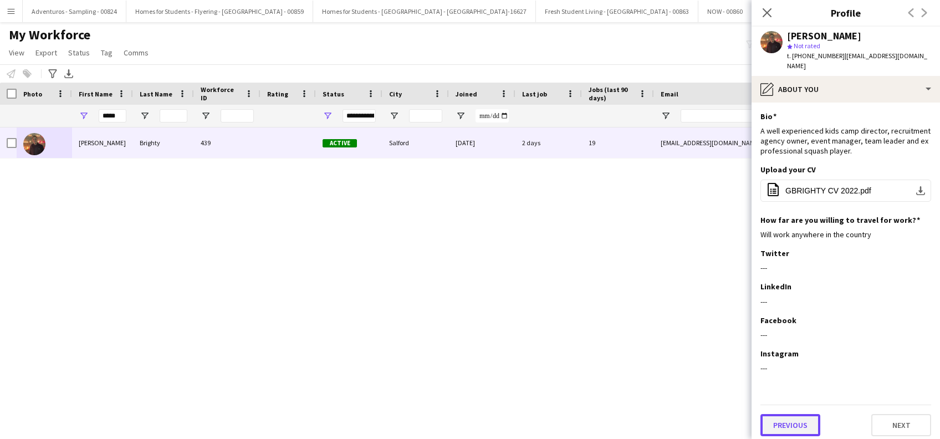
click at [790, 414] on button "Previous" at bounding box center [791, 425] width 60 height 22
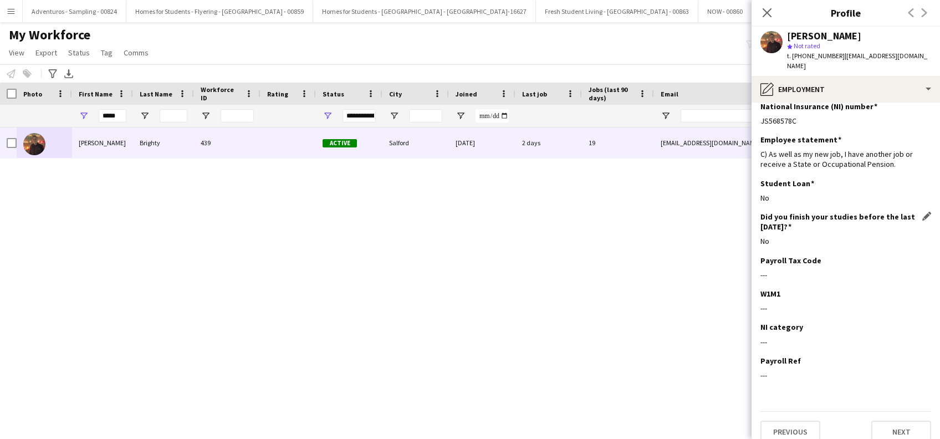
scroll to position [12, 0]
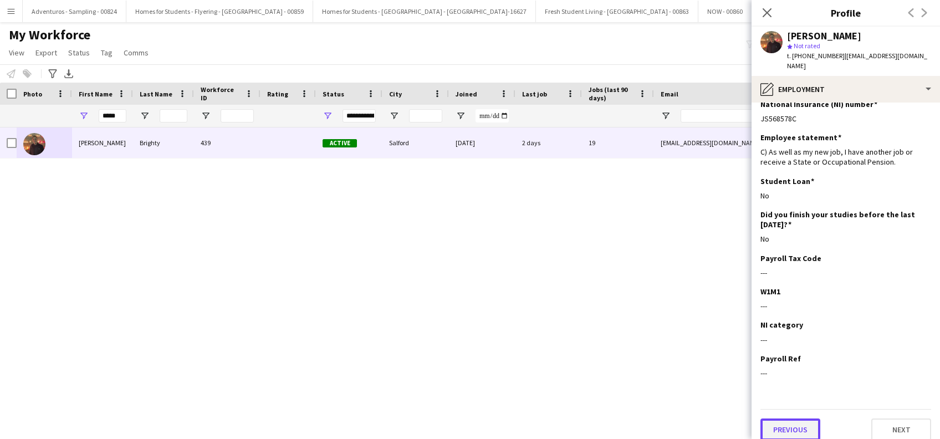
click at [793, 423] on button "Previous" at bounding box center [791, 430] width 60 height 22
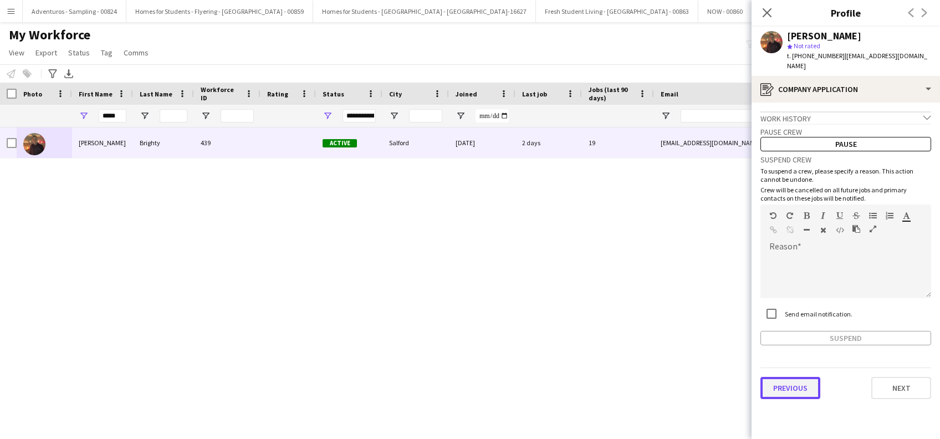
click at [792, 384] on button "Previous" at bounding box center [791, 388] width 60 height 22
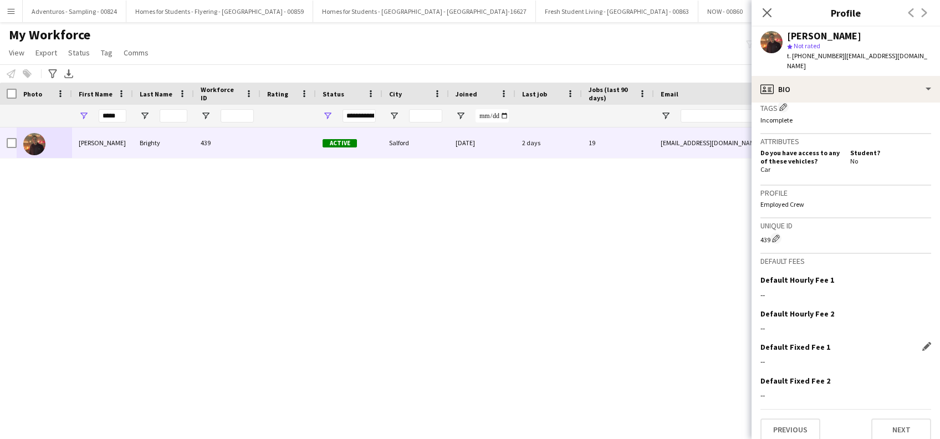
scroll to position [445, 0]
click at [782, 419] on button "Previous" at bounding box center [791, 429] width 60 height 22
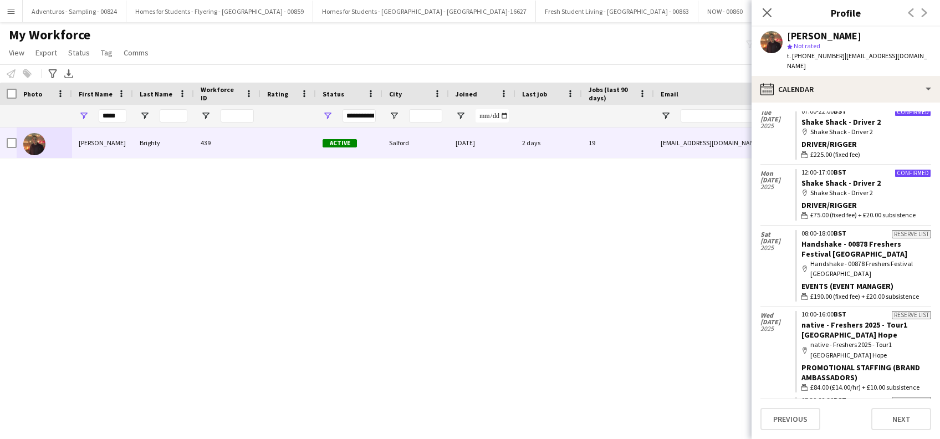
scroll to position [0, 0]
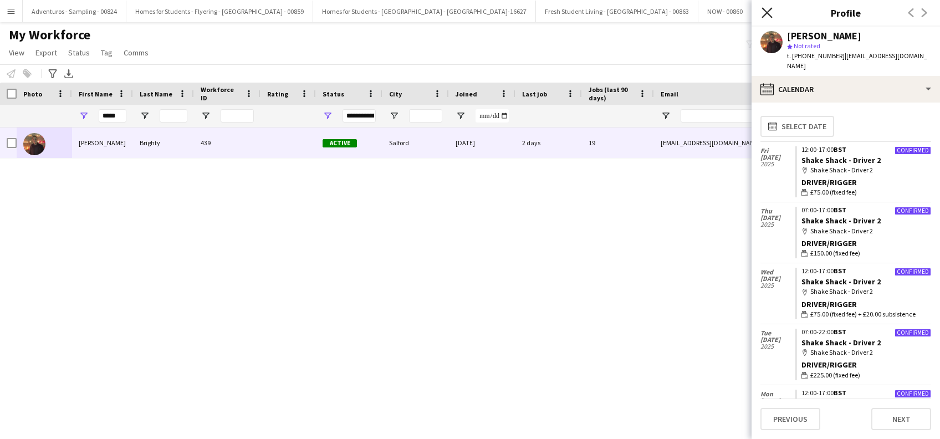
click at [765, 13] on icon "Close pop-in" at bounding box center [767, 12] width 11 height 11
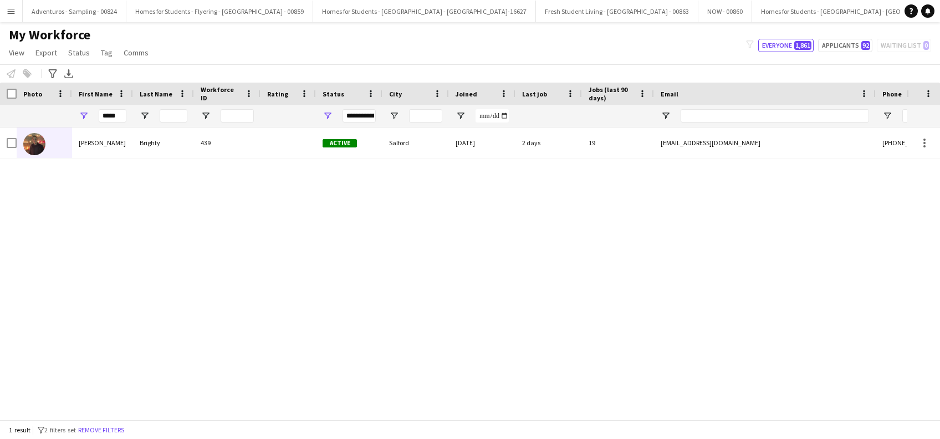
click at [11, 10] on app-icon "Menu" at bounding box center [11, 11] width 9 height 9
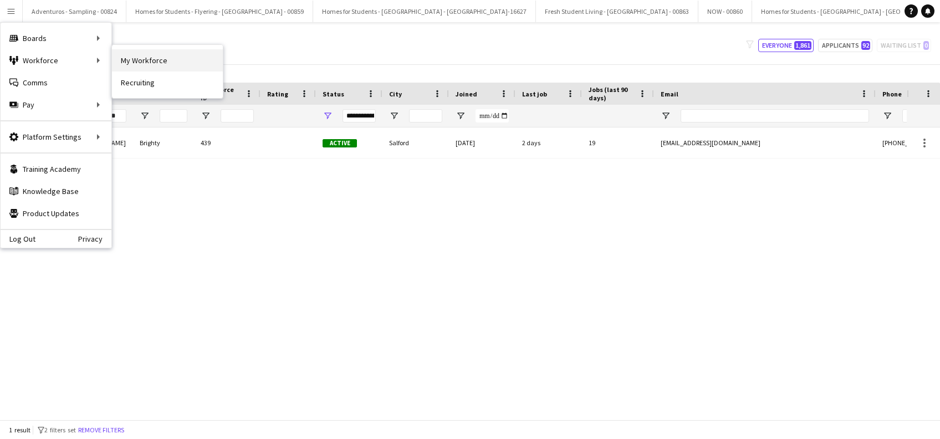
click at [185, 60] on link "My Workforce" at bounding box center [167, 60] width 111 height 22
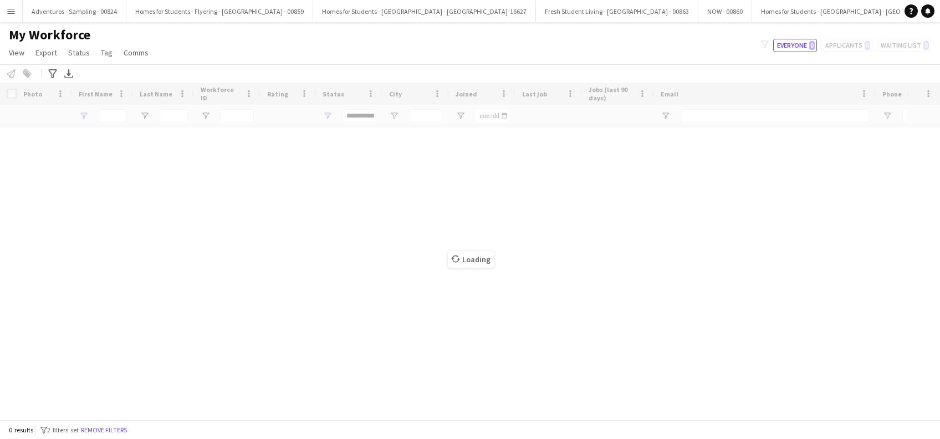
type input "*****"
click at [13, 11] on app-icon "Menu" at bounding box center [11, 11] width 9 height 9
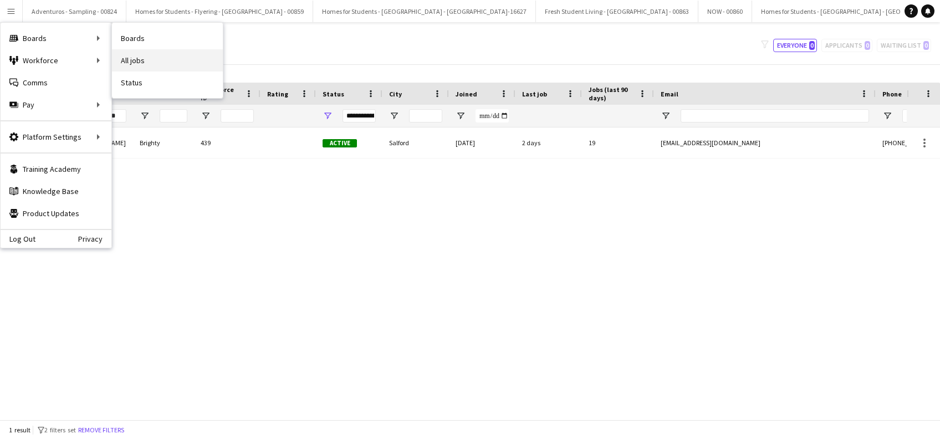
click at [131, 69] on link "All jobs" at bounding box center [167, 60] width 111 height 22
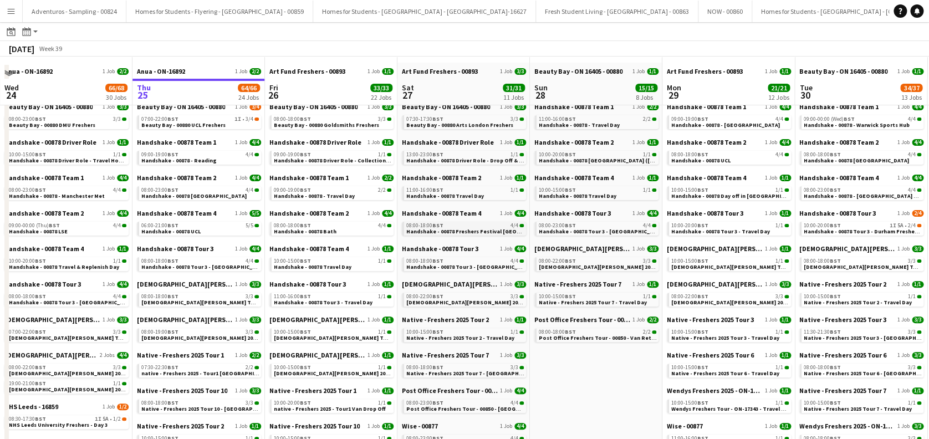
scroll to position [74, 0]
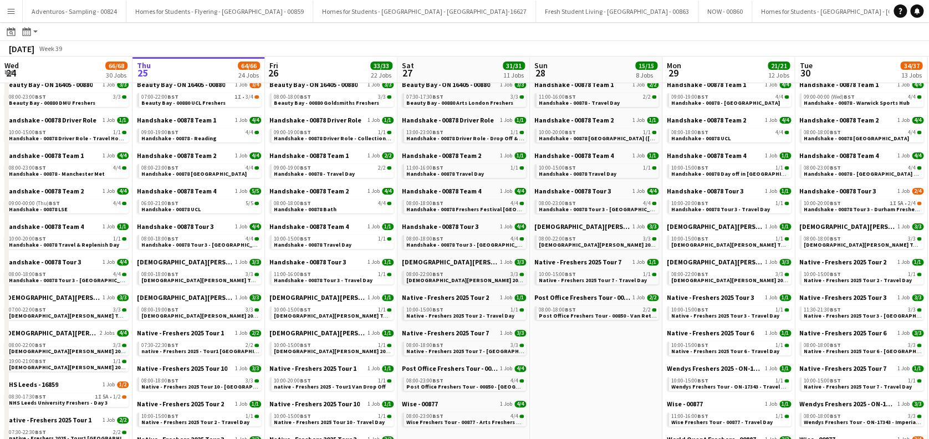
click at [463, 278] on span "[DEMOGRAPHIC_DATA][PERSON_NAME] 2025 Tour 2 - 00848 - [GEOGRAPHIC_DATA]" at bounding box center [512, 280] width 213 height 7
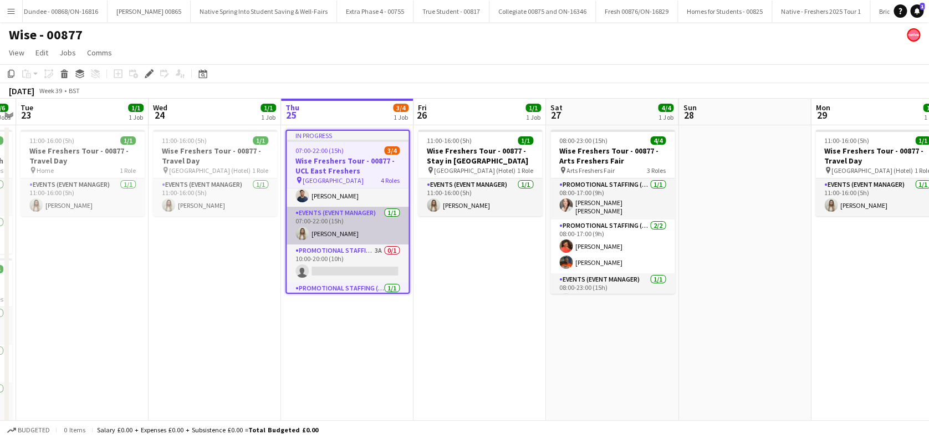
scroll to position [46, 0]
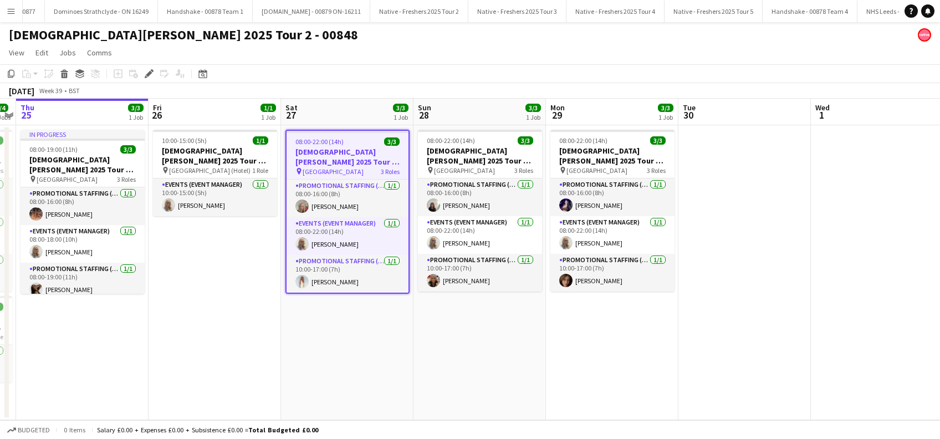
scroll to position [0, 2776]
